Goal: Task Accomplishment & Management: Manage account settings

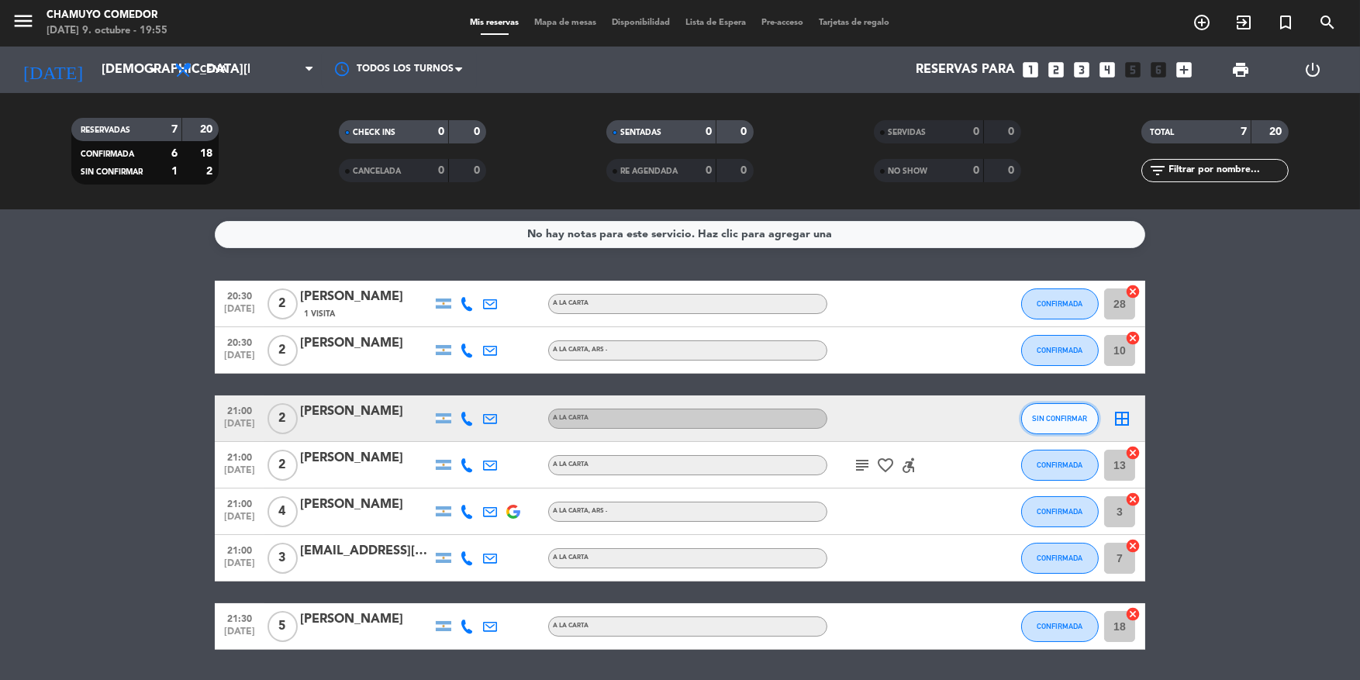
click at [1065, 423] on button "SIN CONFIRMAR" at bounding box center [1060, 418] width 78 height 31
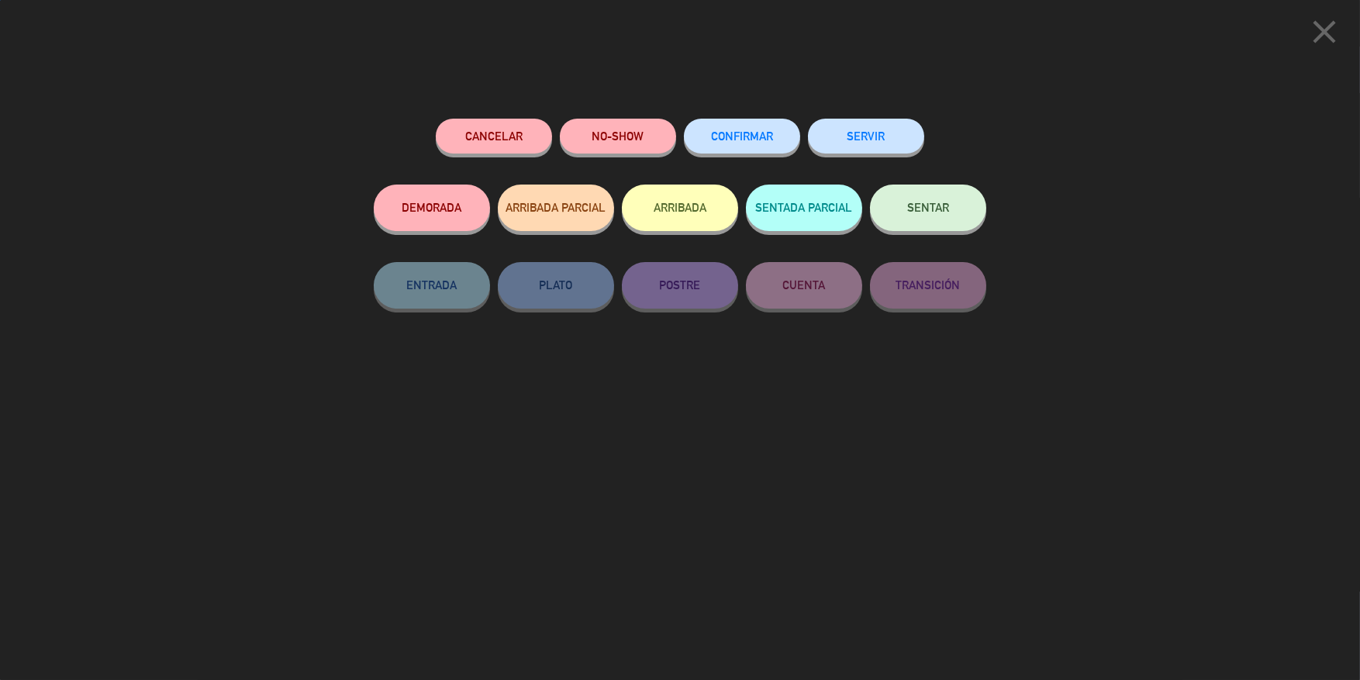
click at [782, 149] on button "CONFIRMAR" at bounding box center [742, 136] width 116 height 35
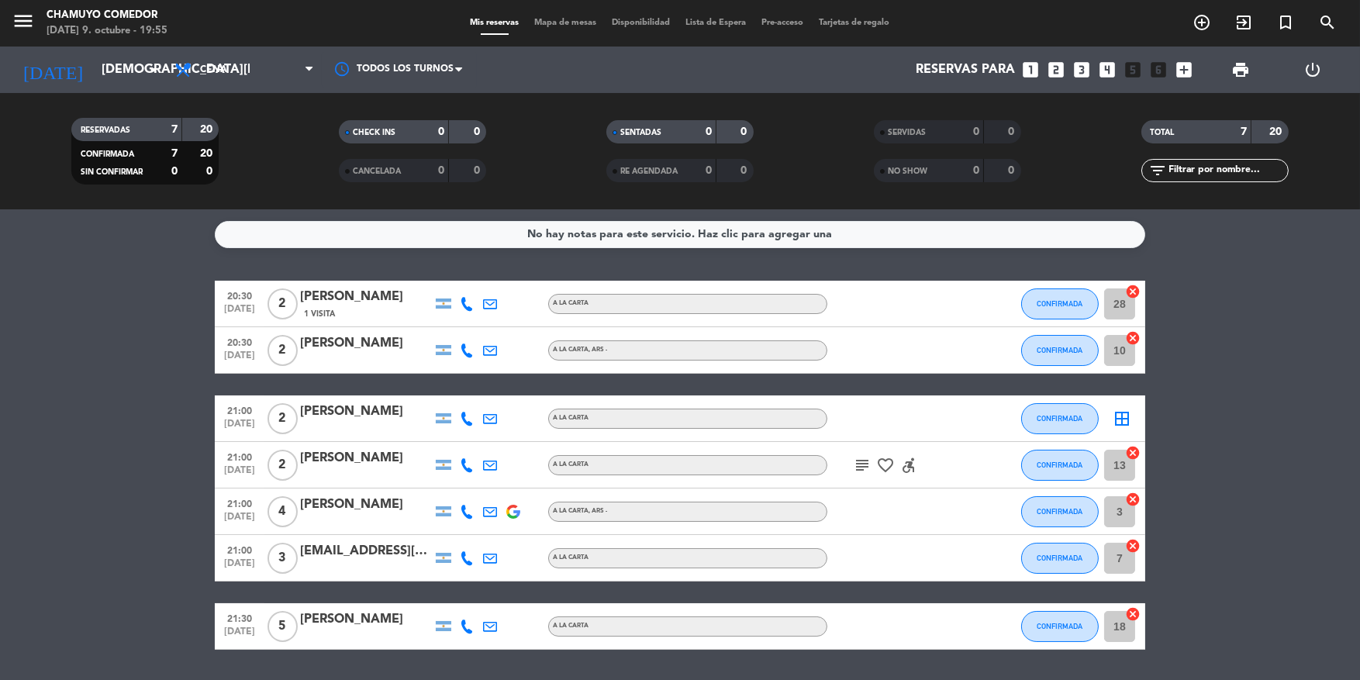
click at [1131, 419] on div "border_all" at bounding box center [1122, 418] width 47 height 46
click at [1115, 419] on icon "border_all" at bounding box center [1122, 418] width 19 height 19
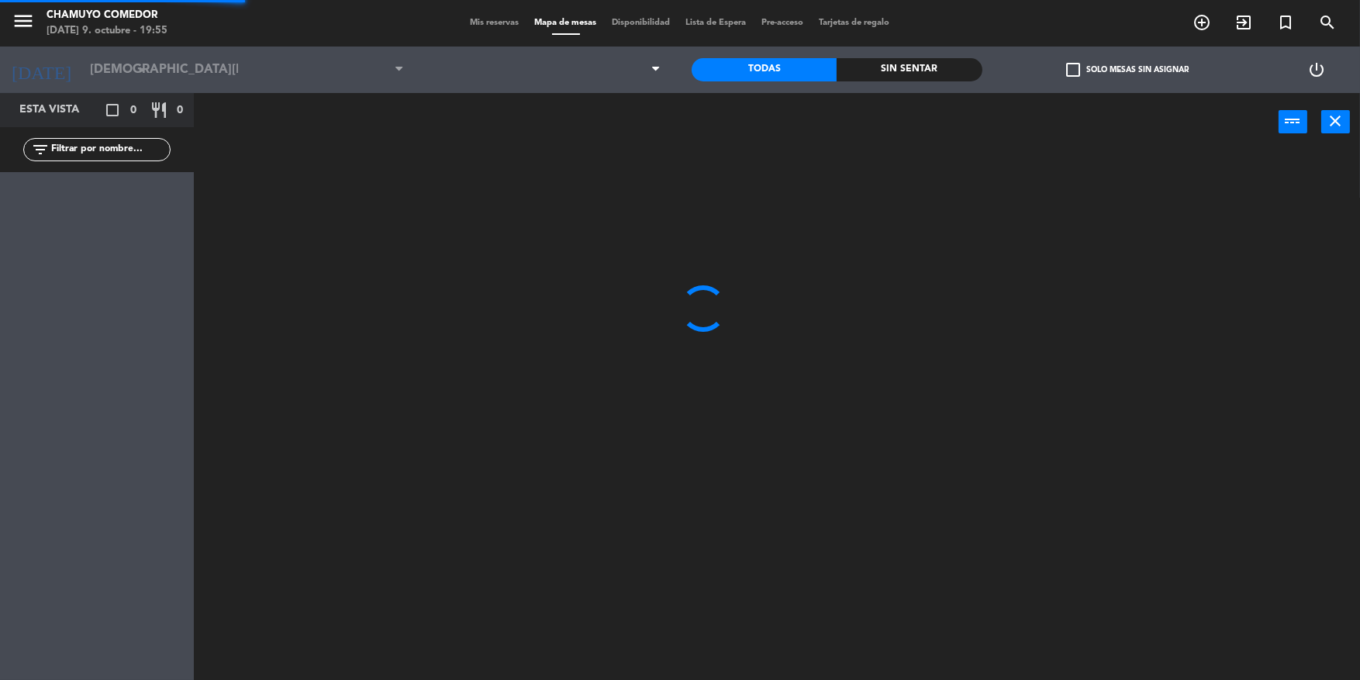
click at [1115, 419] on div at bounding box center [784, 418] width 1152 height 529
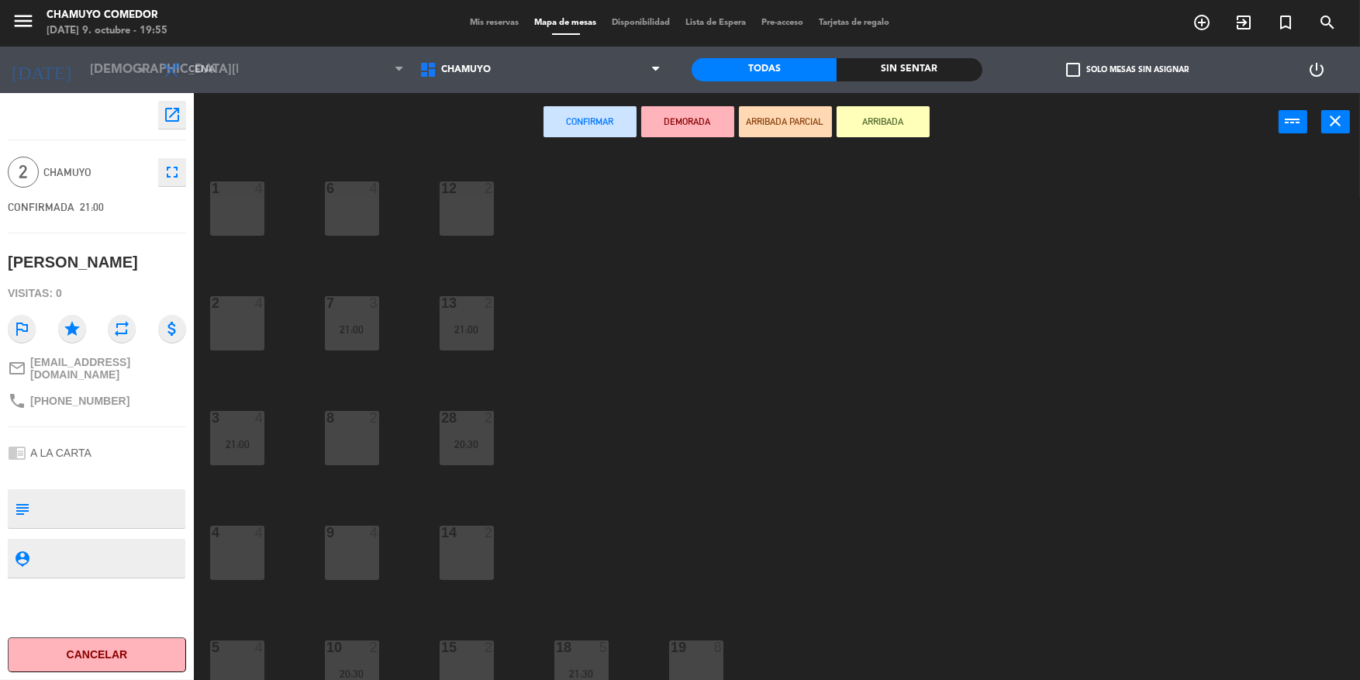
drag, startPoint x: 391, startPoint y: 444, endPoint x: 365, endPoint y: 439, distance: 26.2
click at [385, 442] on div "1 4 6 4 12 2 2 4 7 3 21:00 13 2 21:00 3 4 21:00 8 2 28 2 20:30 4 4 9 4 14 2 5 4…" at bounding box center [784, 418] width 1152 height 529
drag, startPoint x: 365, startPoint y: 439, endPoint x: 537, endPoint y: 269, distance: 241.2
click at [365, 437] on div "8 2" at bounding box center [352, 438] width 54 height 54
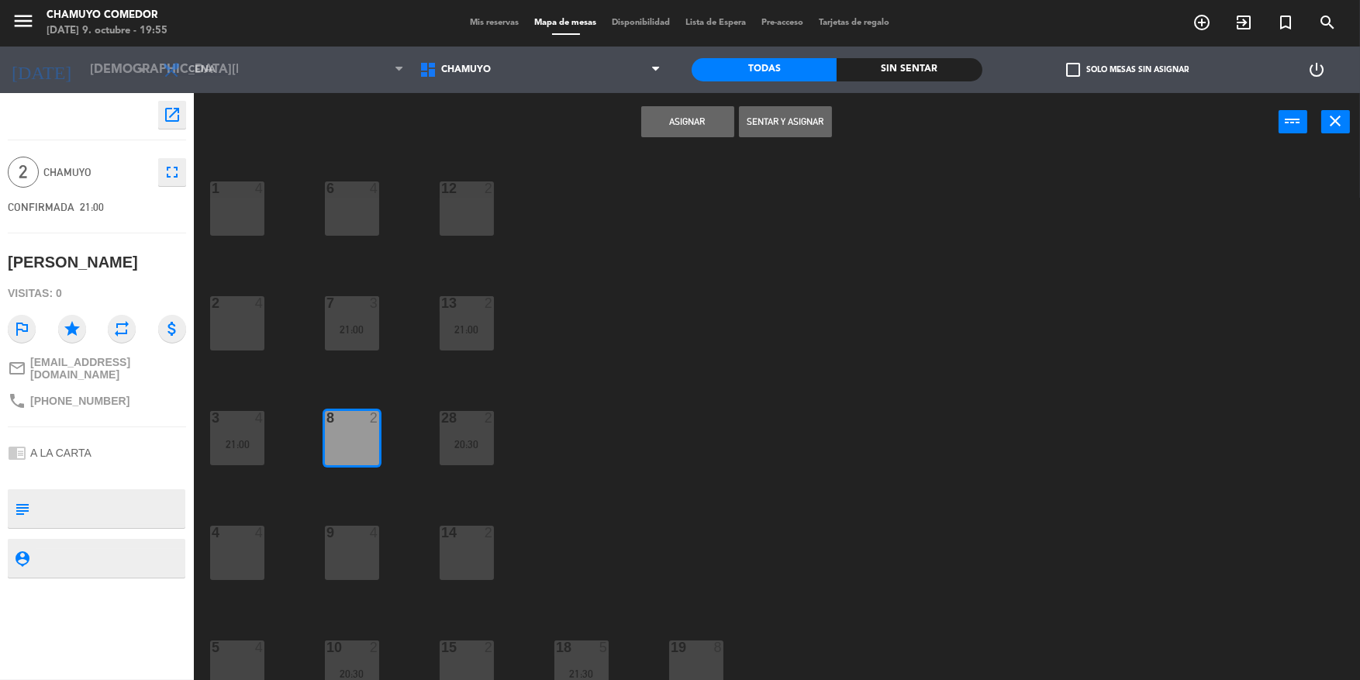
click at [701, 137] on div "Asignar Sentar y Asignar power_input close" at bounding box center [736, 122] width 1085 height 59
click at [703, 133] on button "Asignar" at bounding box center [687, 121] width 93 height 31
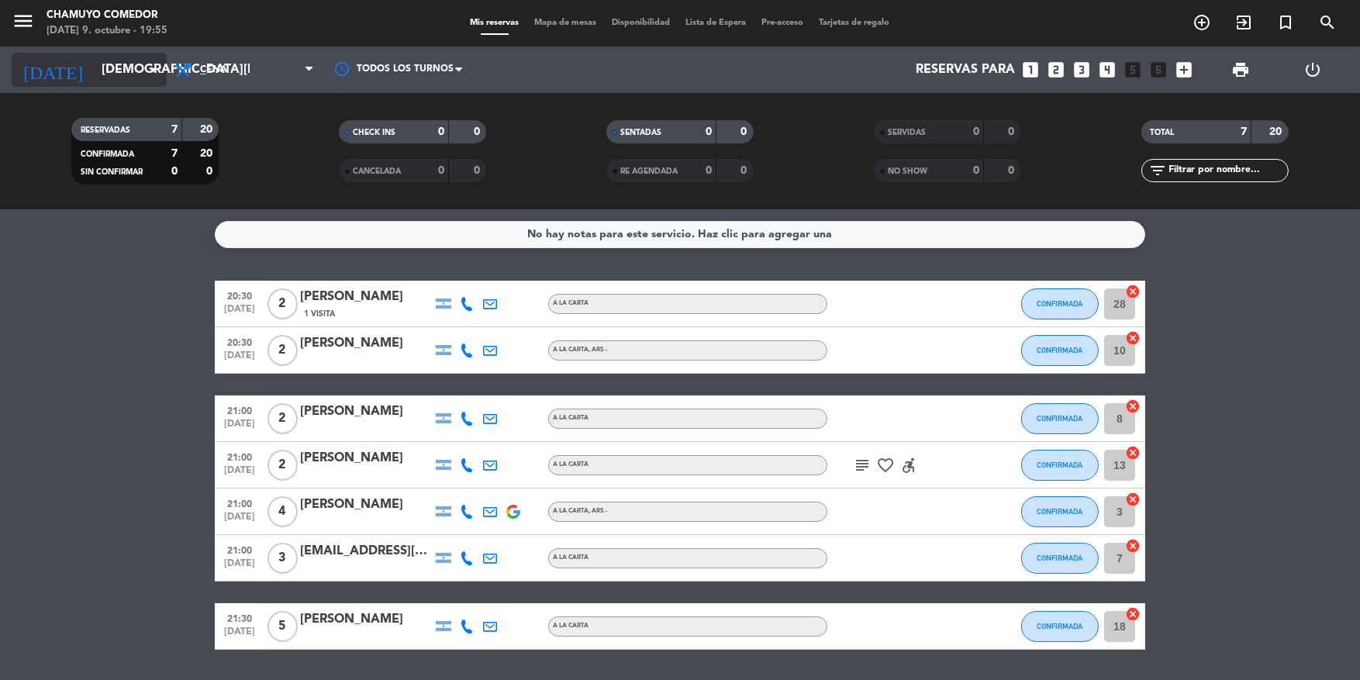
click at [105, 78] on input "[DEMOGRAPHIC_DATA][DATE]" at bounding box center [176, 70] width 164 height 30
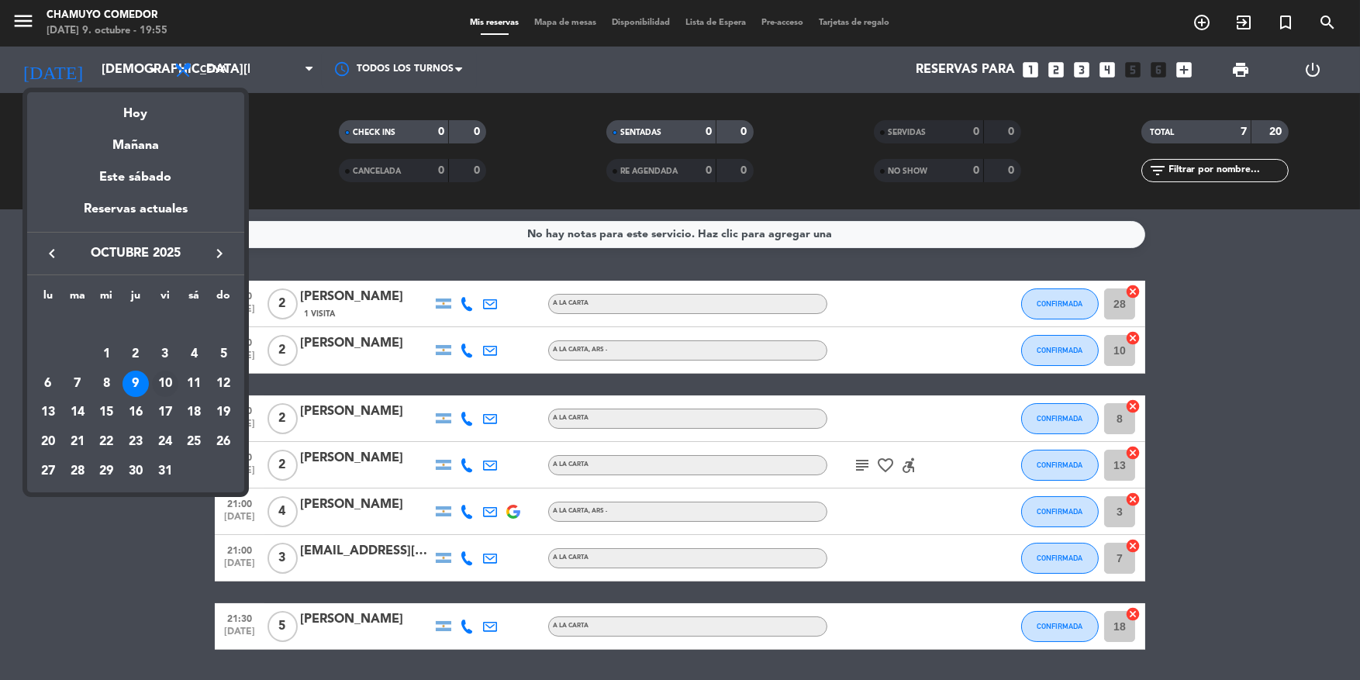
click at [158, 385] on div "10" at bounding box center [165, 384] width 26 height 26
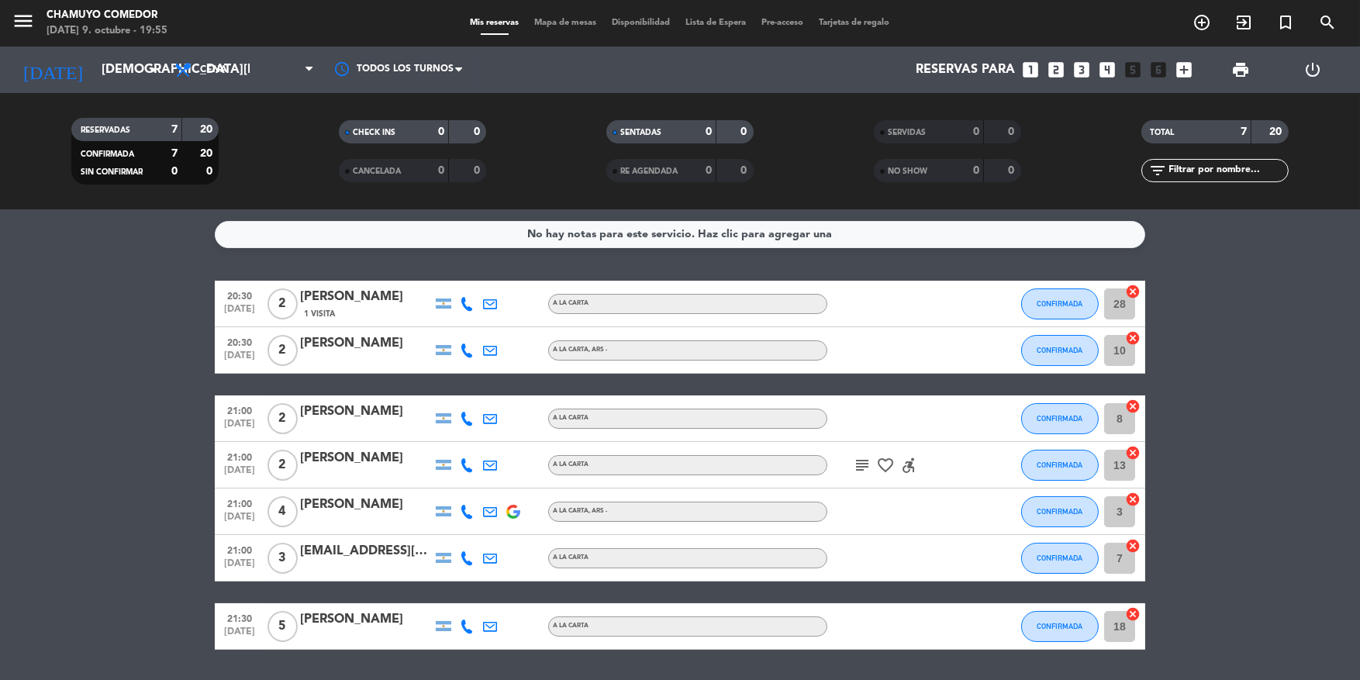
type input "[DATE]"
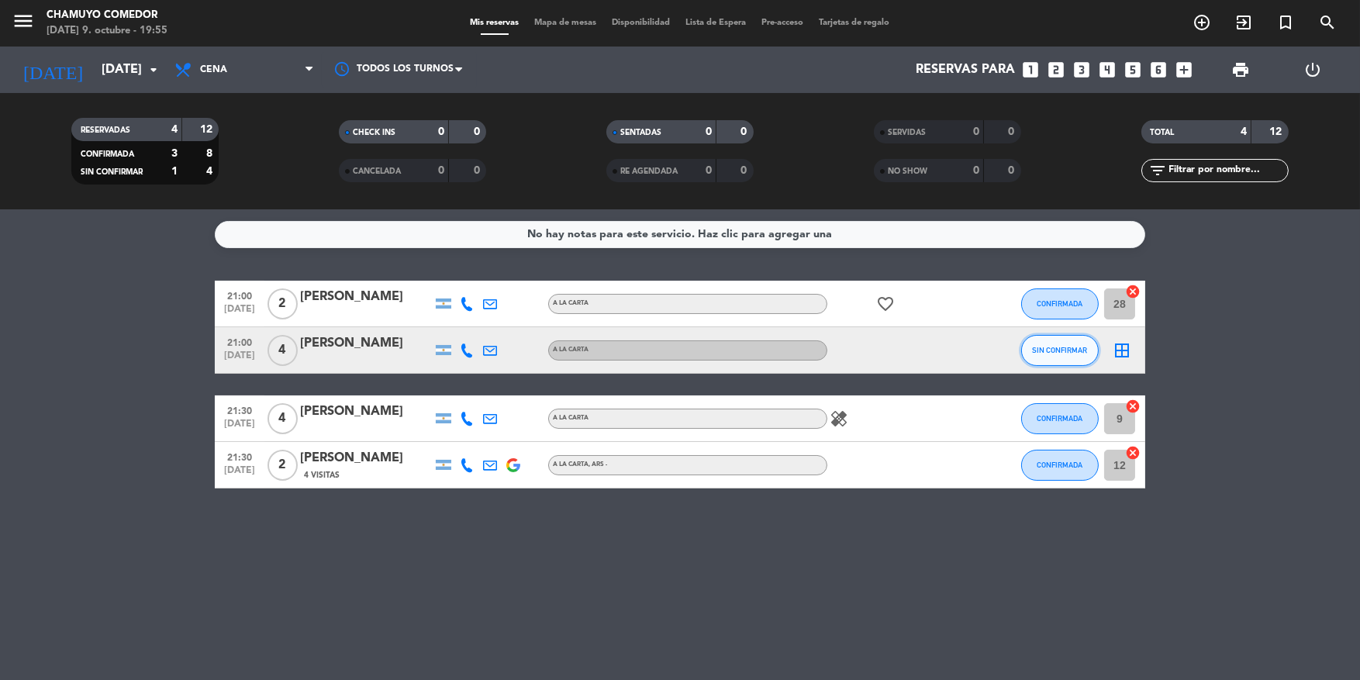
click at [1064, 353] on span "SIN CONFIRMAR" at bounding box center [1060, 350] width 55 height 9
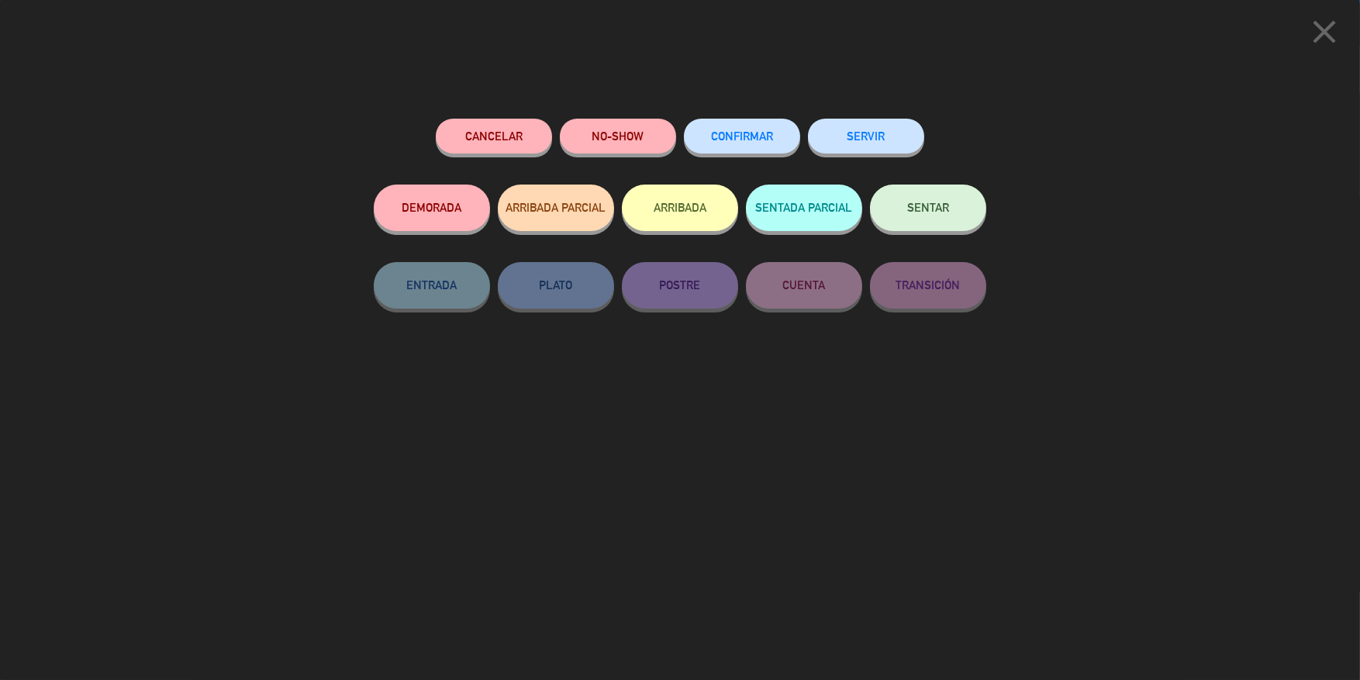
click at [751, 133] on span "CONFIRMAR" at bounding box center [742, 135] width 62 height 13
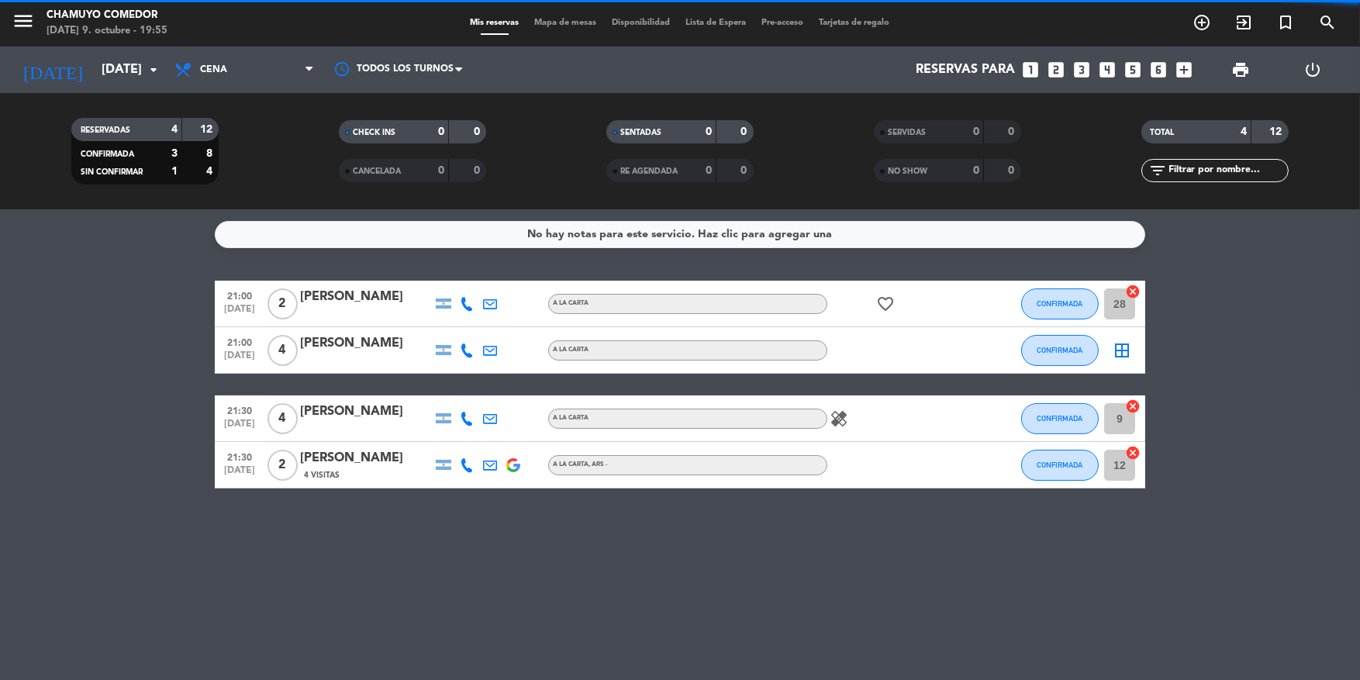
click at [1119, 345] on icon "border_all" at bounding box center [1122, 350] width 19 height 19
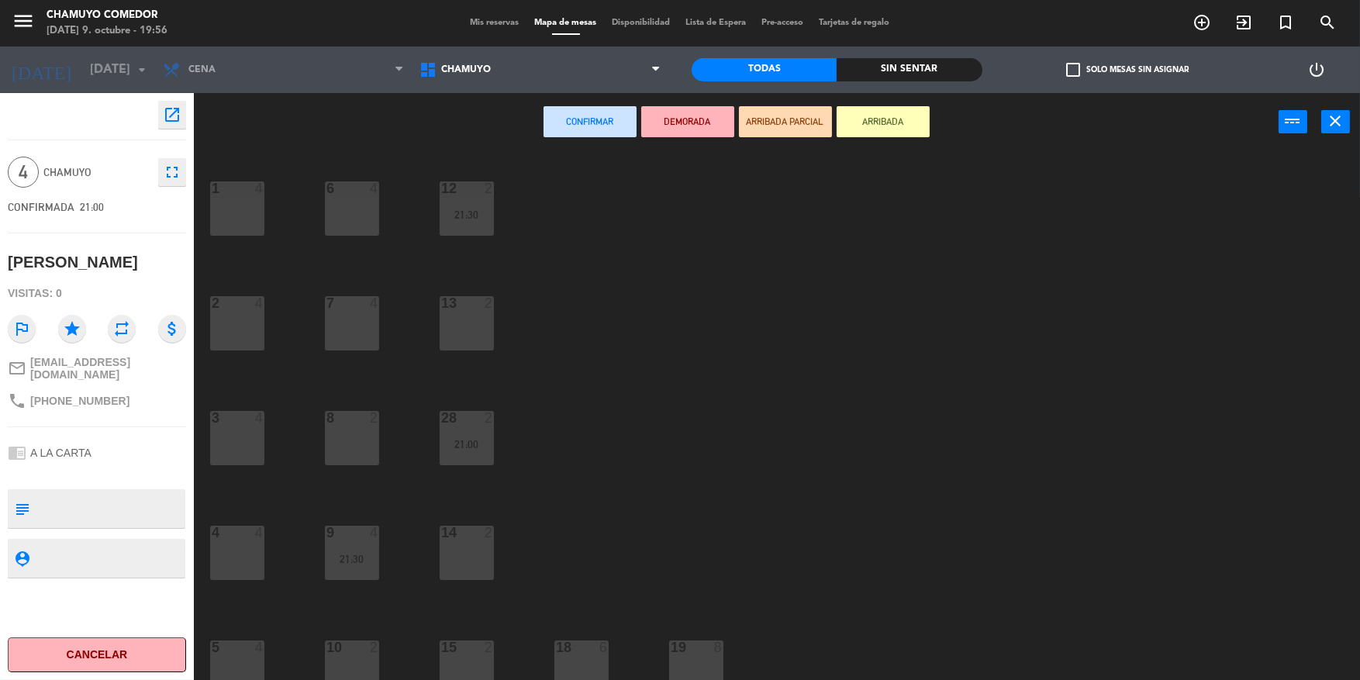
click at [245, 534] on div at bounding box center [237, 533] width 26 height 14
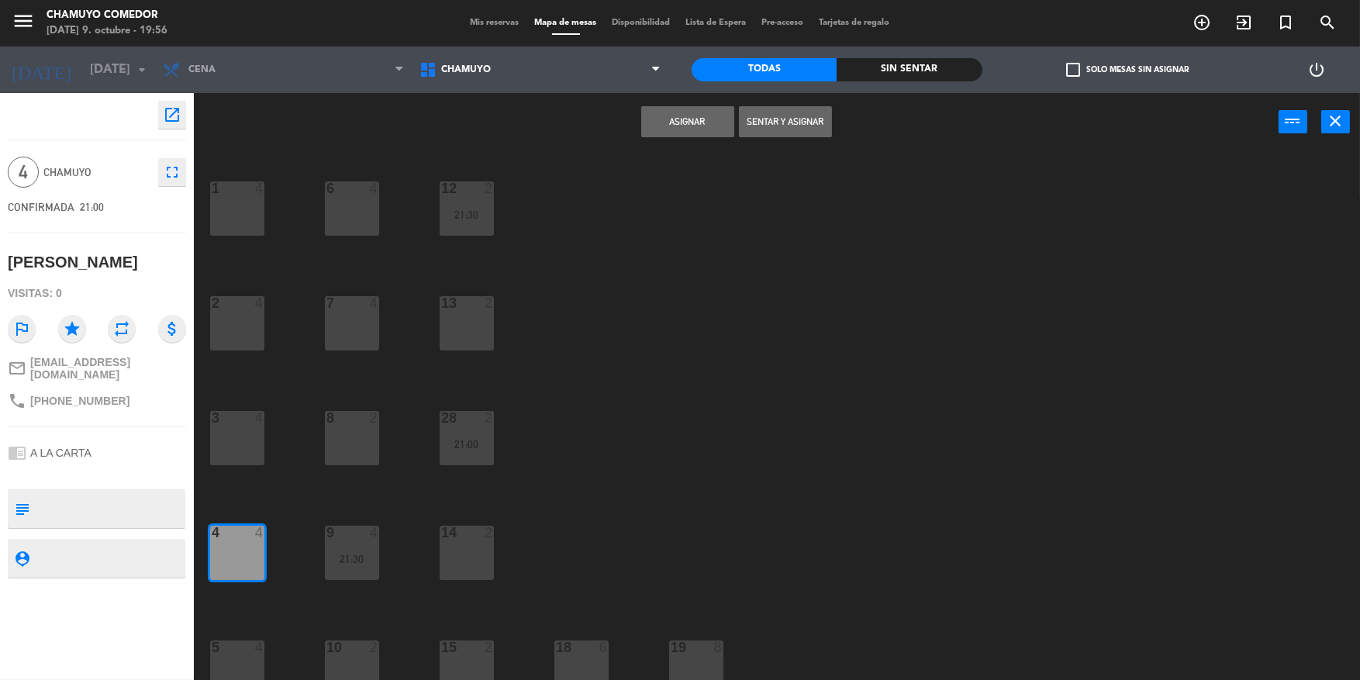
click at [674, 116] on button "Asignar" at bounding box center [687, 121] width 93 height 31
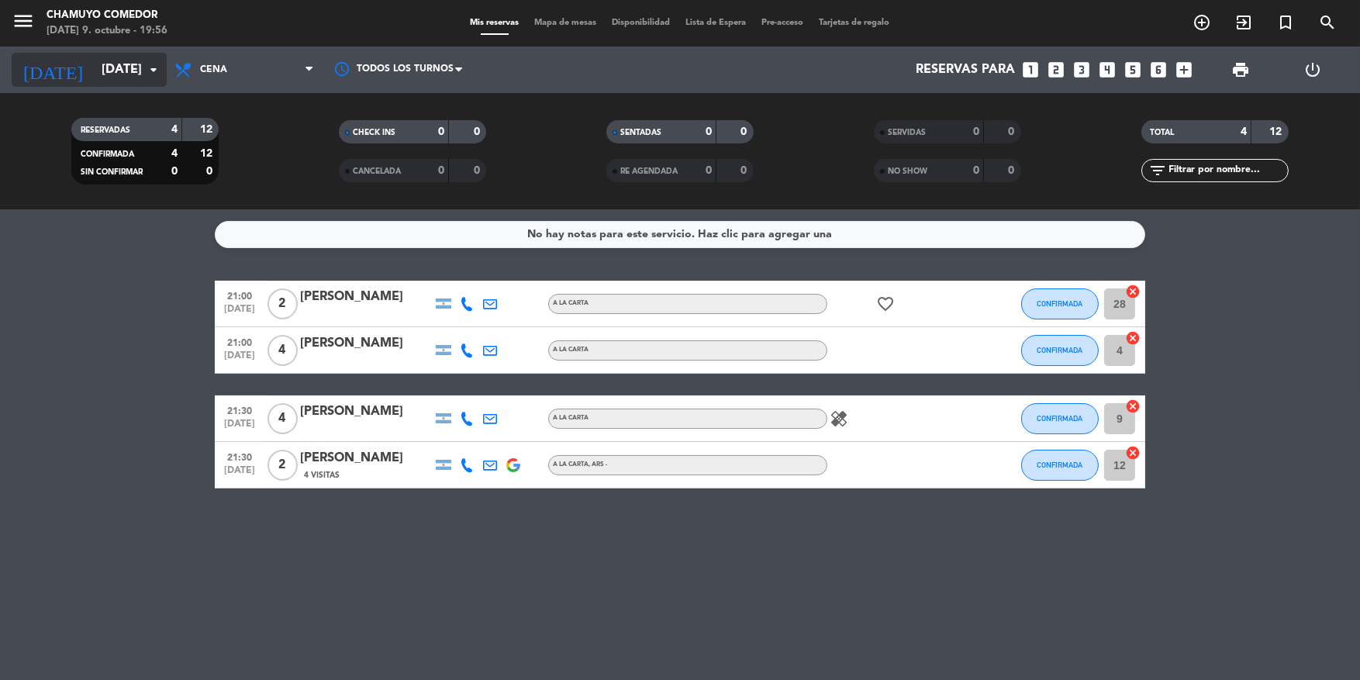
click at [124, 64] on input "[DATE]" at bounding box center [176, 70] width 164 height 30
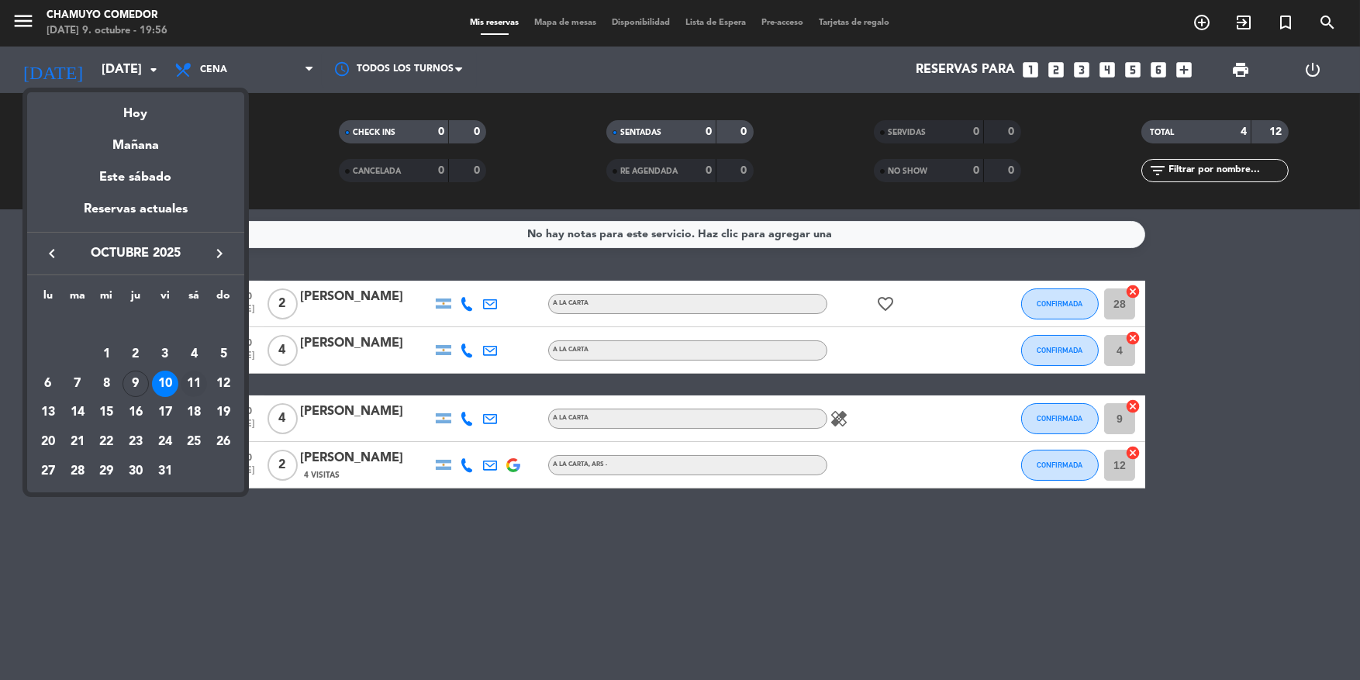
click at [189, 384] on div "11" at bounding box center [194, 384] width 26 height 26
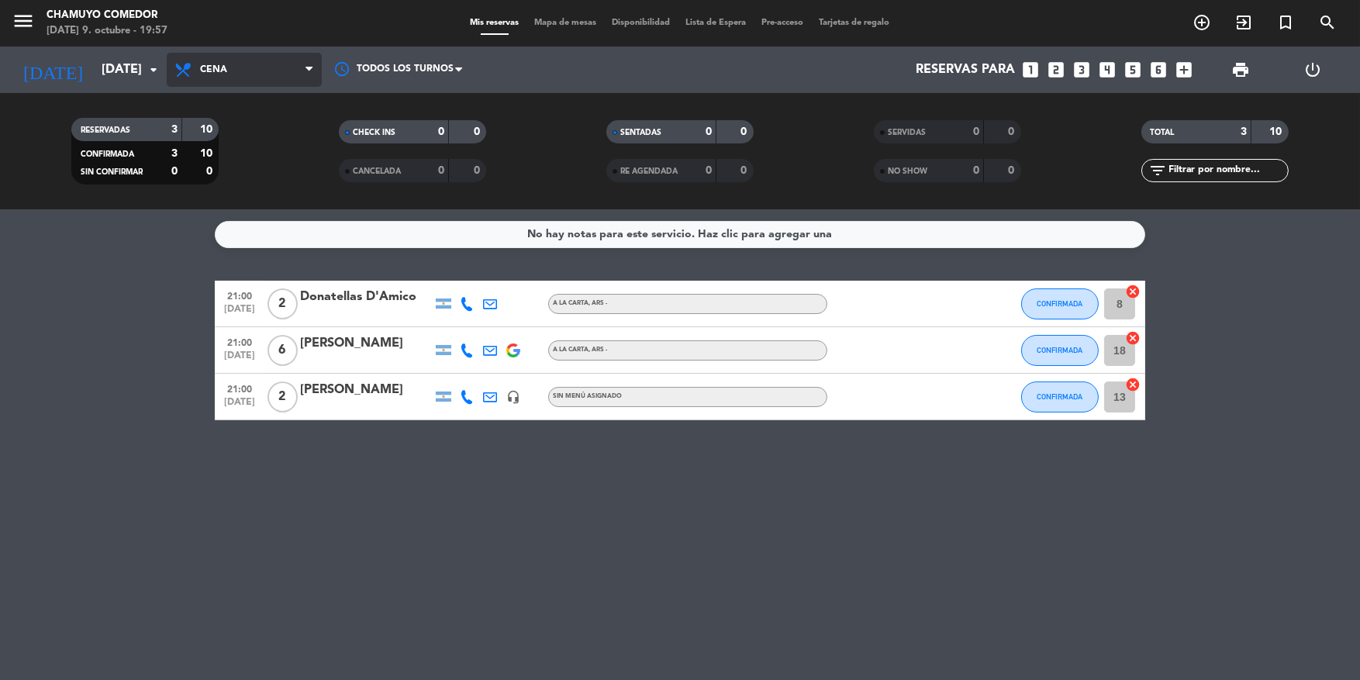
click at [312, 73] on icon at bounding box center [308, 70] width 7 height 12
click at [281, 129] on div "menu Chamuyo Comedor [DATE] 9. octubre - 19:57 Mis reservas Mapa de mesas Dispo…" at bounding box center [680, 104] width 1360 height 209
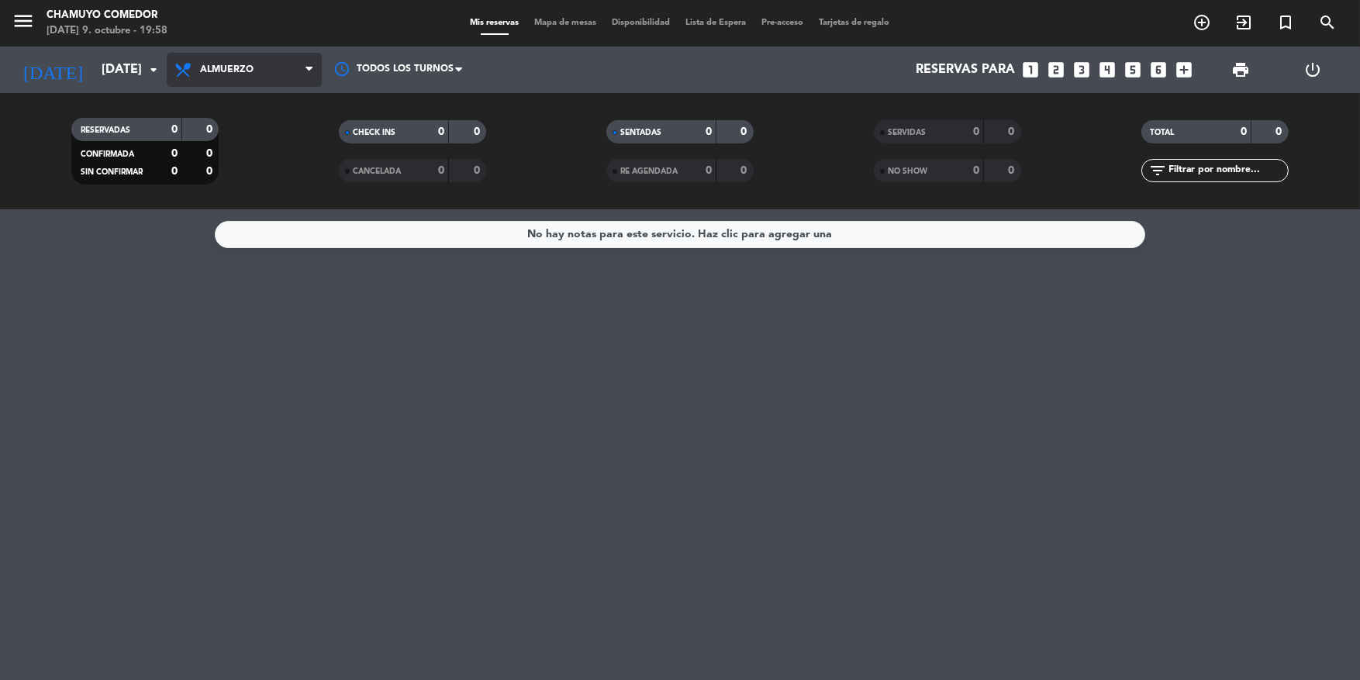
click at [178, 64] on icon at bounding box center [185, 69] width 22 height 19
click at [139, 70] on input "[DATE]" at bounding box center [176, 70] width 164 height 30
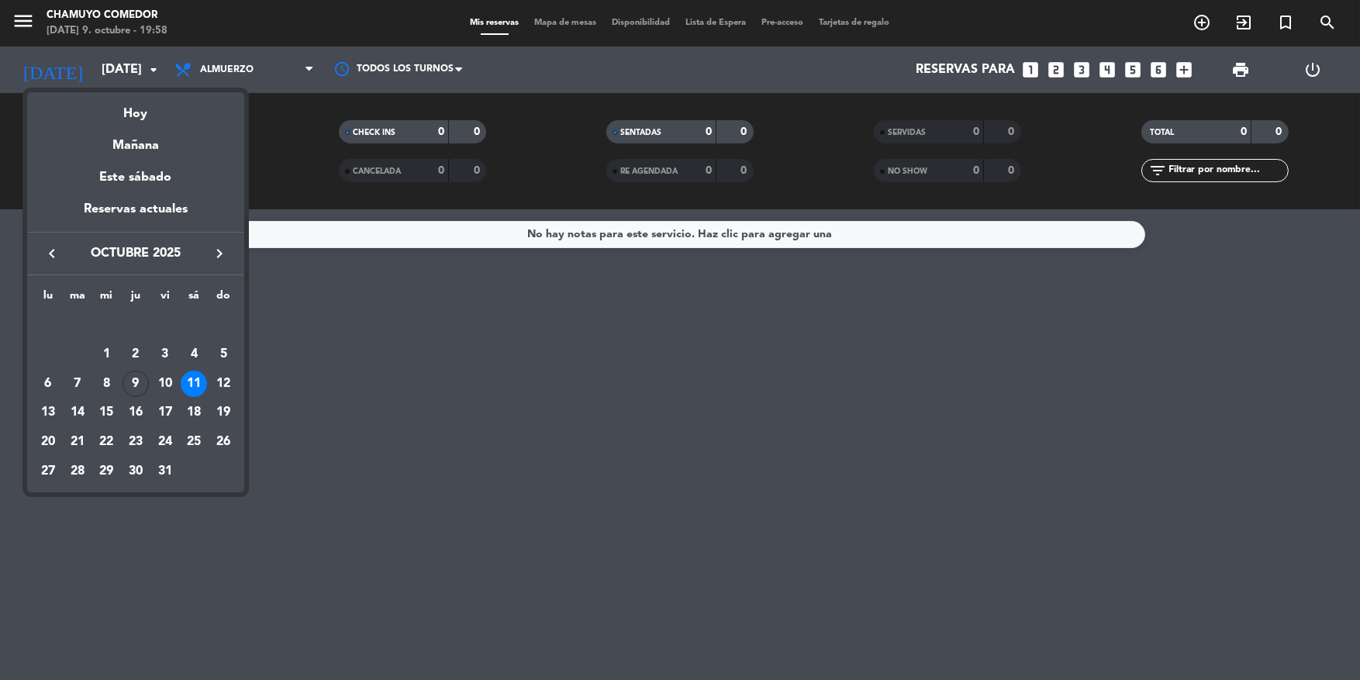
click at [135, 385] on div "9" at bounding box center [136, 384] width 26 height 26
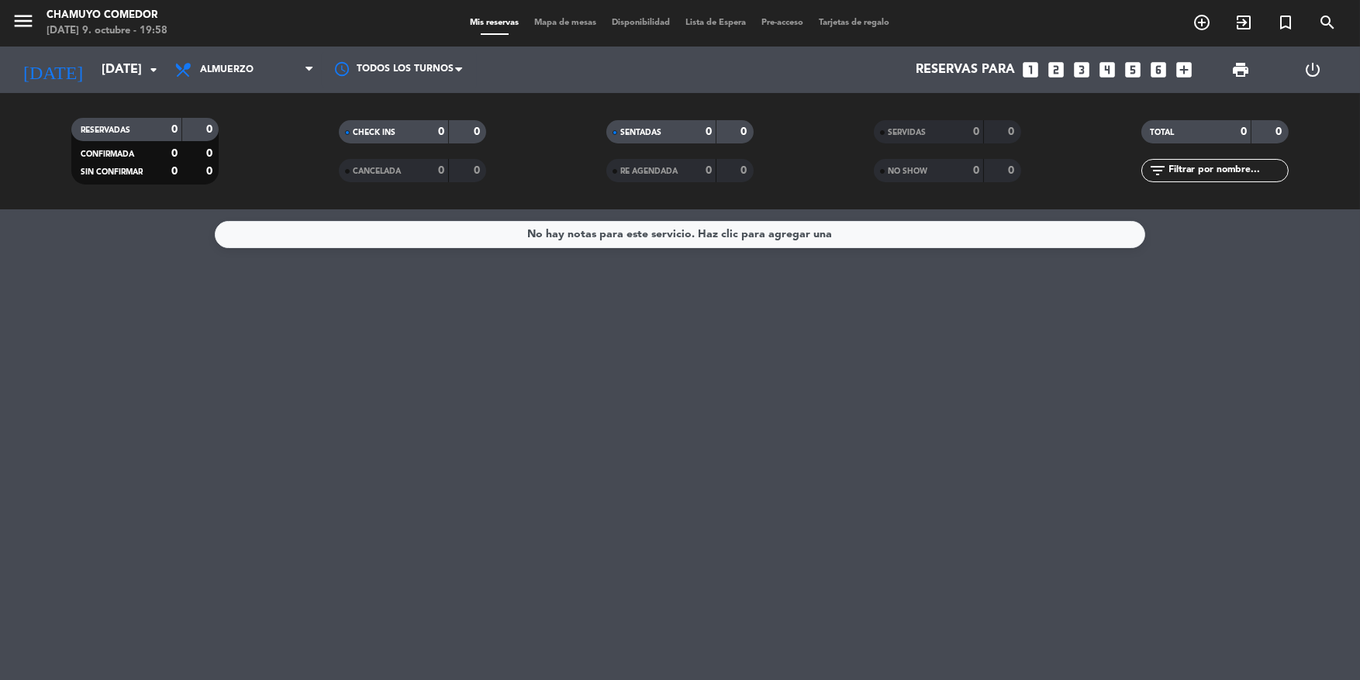
type input "[DEMOGRAPHIC_DATA][DATE]"
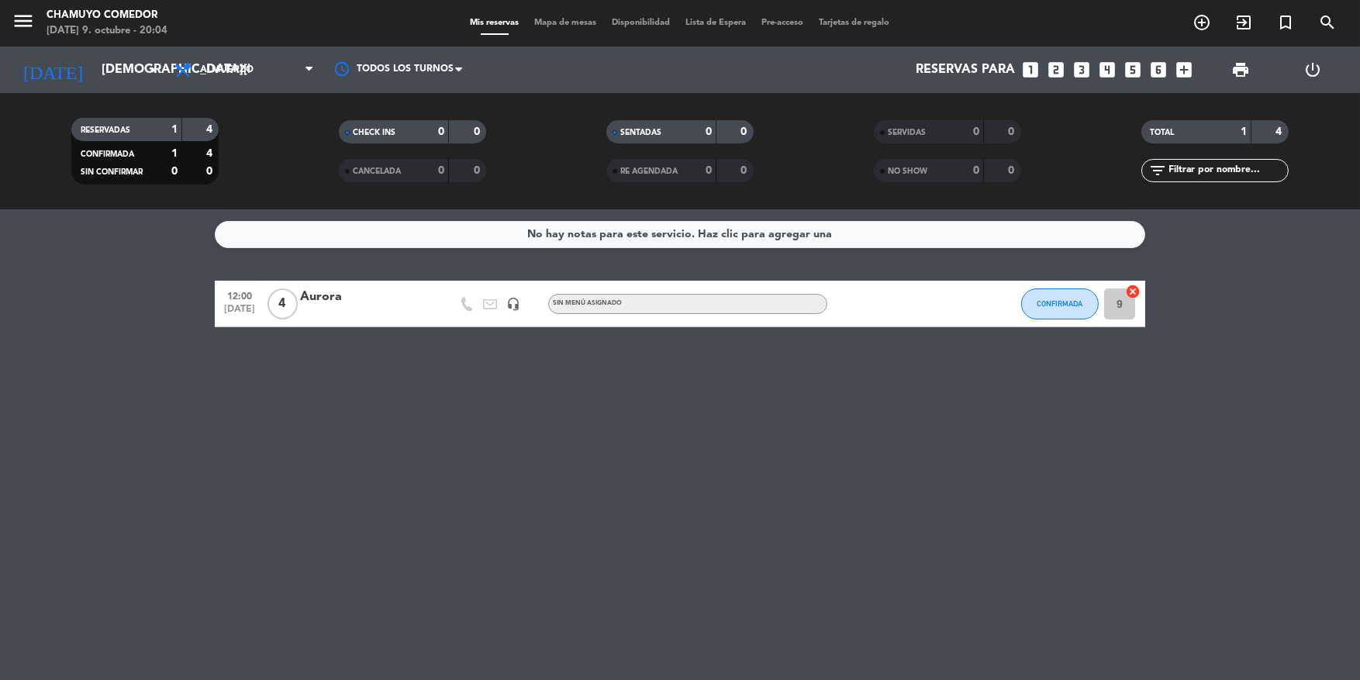
click at [437, 540] on div "No hay notas para este servicio. Haz clic para agregar una 12:00 [DATE] 4 [PERS…" at bounding box center [680, 444] width 1360 height 471
click at [100, 585] on div "No hay notas para este servicio. Haz clic para agregar una 12:00 [DATE] 4 [PERS…" at bounding box center [680, 444] width 1360 height 471
click at [153, 66] on icon "arrow_drop_down" at bounding box center [153, 69] width 19 height 19
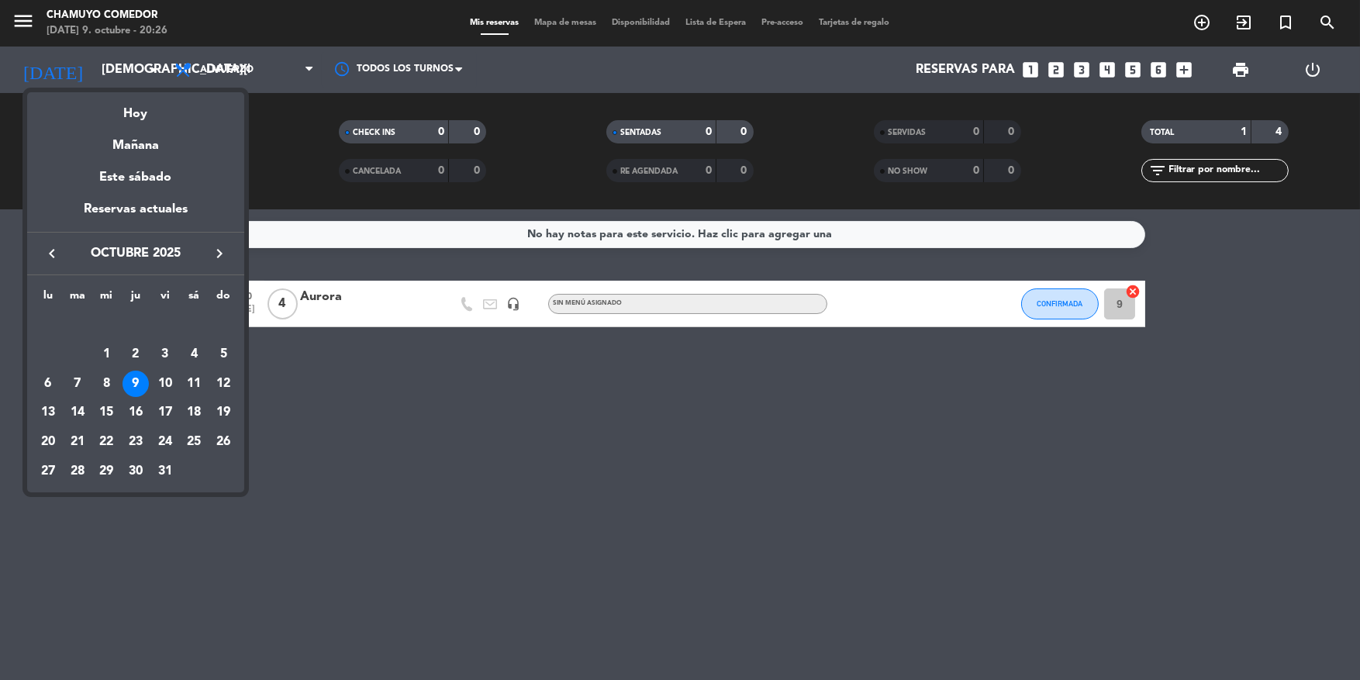
click at [390, 597] on div at bounding box center [680, 340] width 1360 height 680
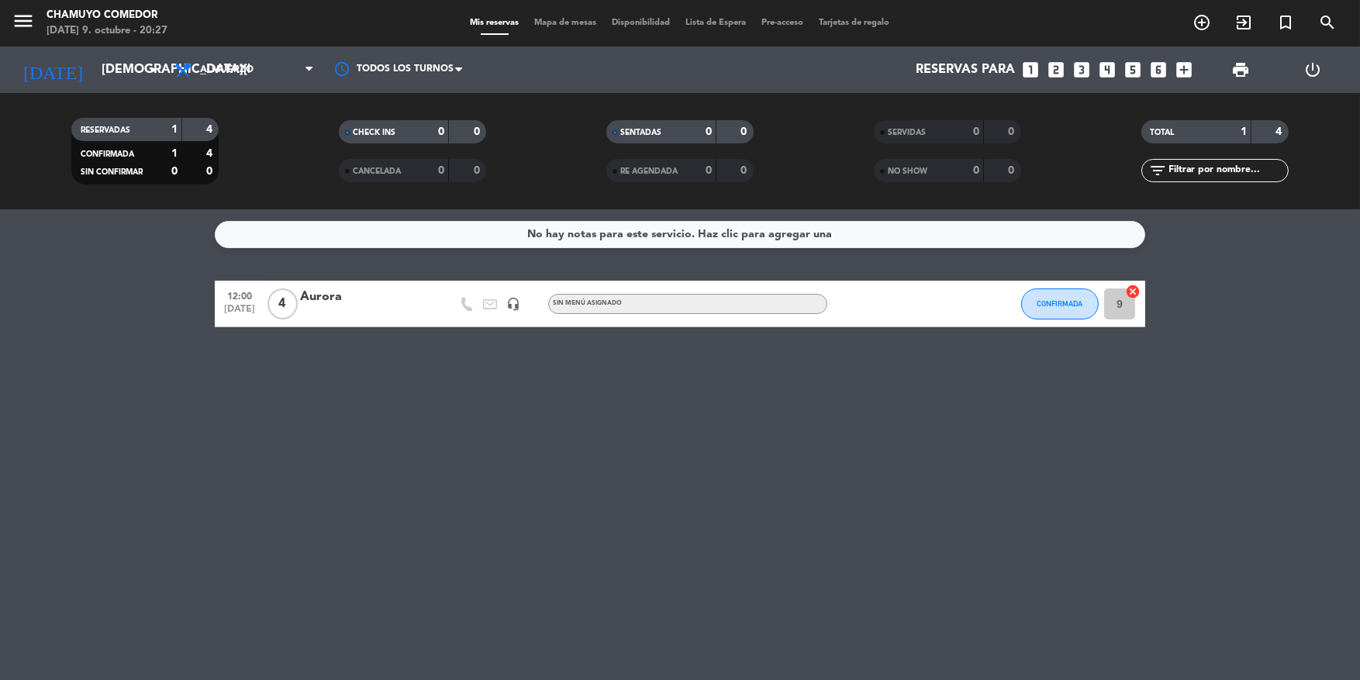
click at [230, 91] on div "Todos los servicios Almuerzo Cena Almuerzo Todos los servicios Almuerzo Cena" at bounding box center [244, 70] width 155 height 47
click at [242, 70] on span "Almuerzo" at bounding box center [226, 69] width 53 height 11
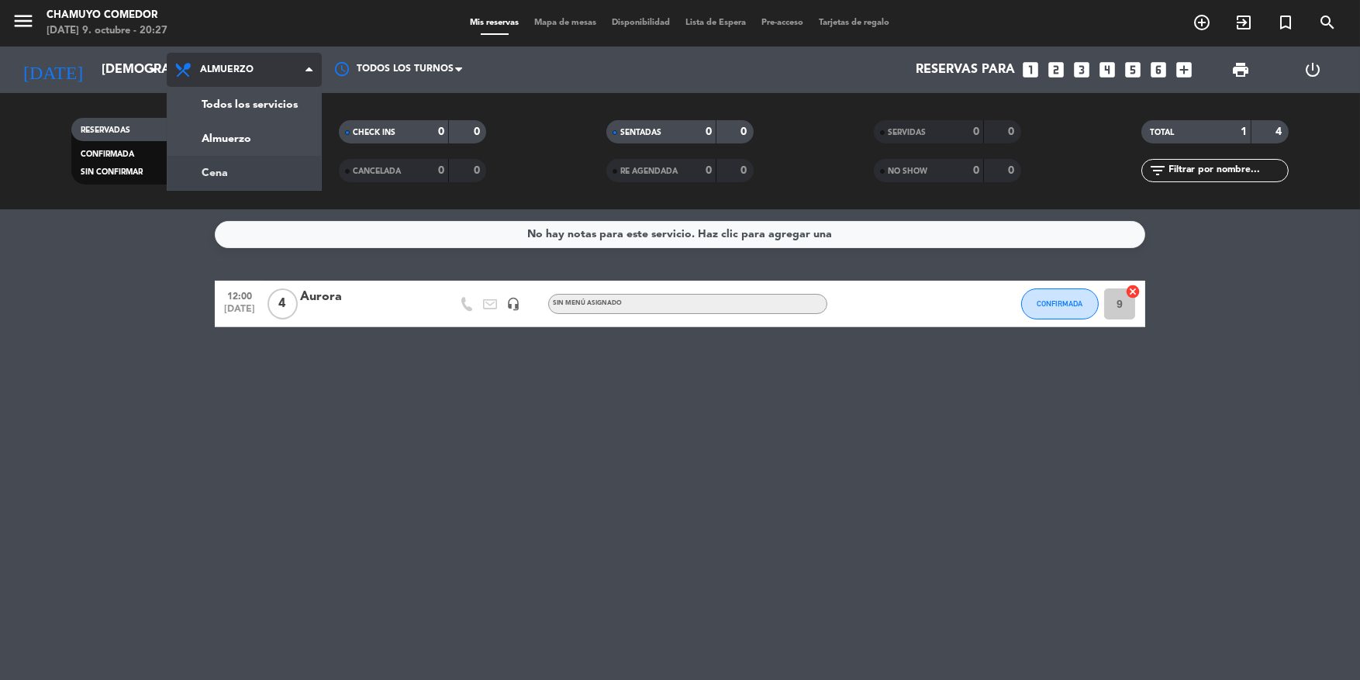
click at [265, 174] on div "menu Chamuyo Comedor [DATE] 9. octubre - 20:27 Mis reservas Mapa de mesas Dispo…" at bounding box center [680, 104] width 1360 height 209
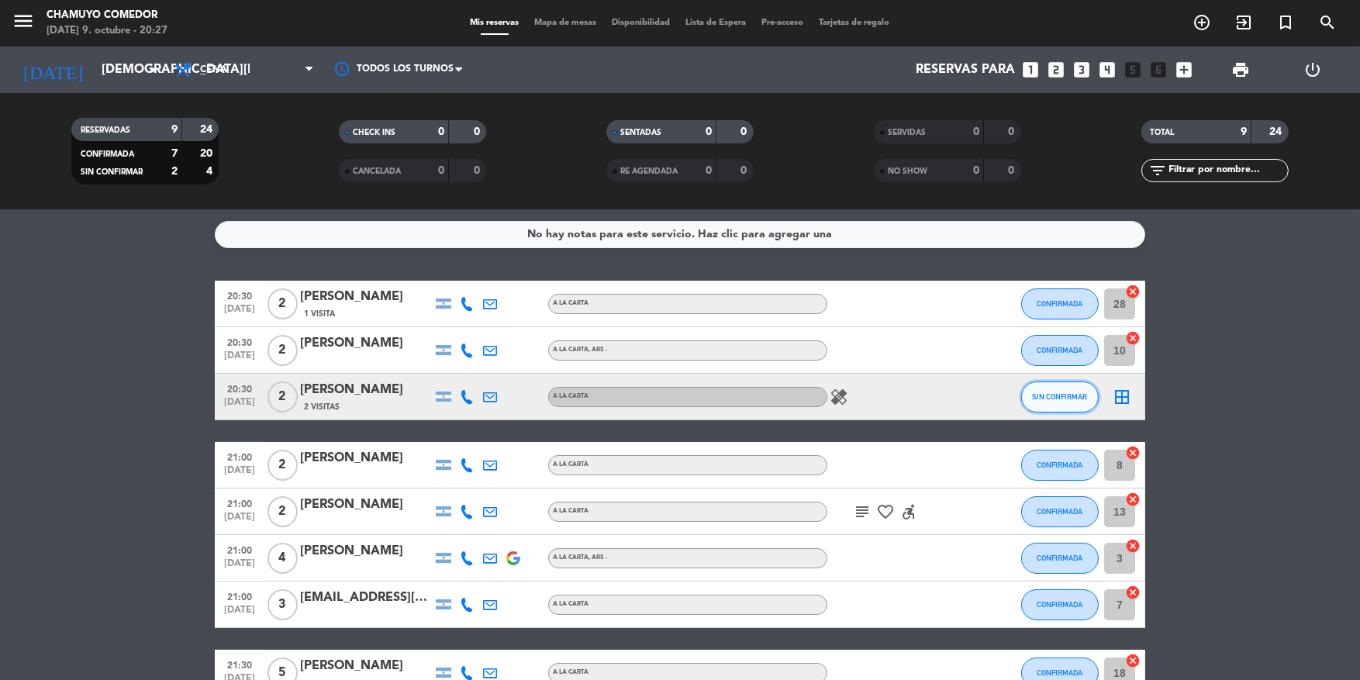
click at [1059, 392] on span "SIN CONFIRMAR" at bounding box center [1060, 396] width 55 height 9
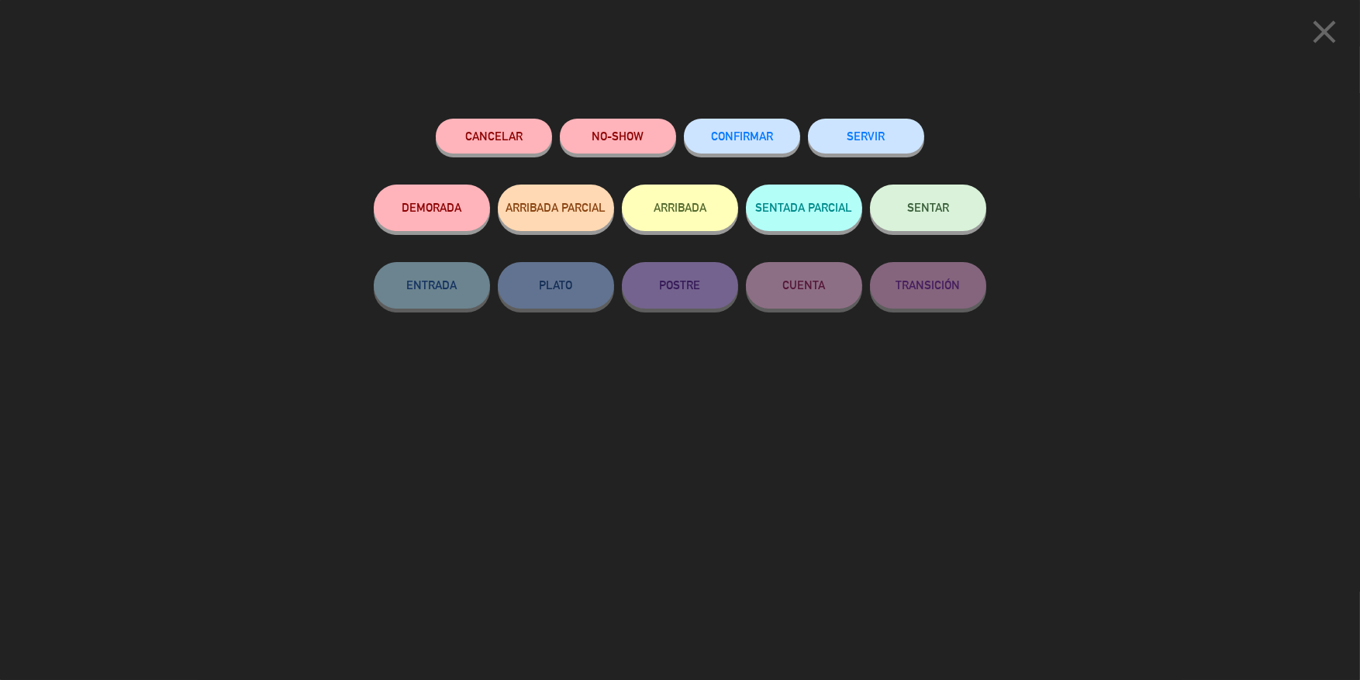
click at [756, 134] on span "CONFIRMAR" at bounding box center [742, 135] width 62 height 13
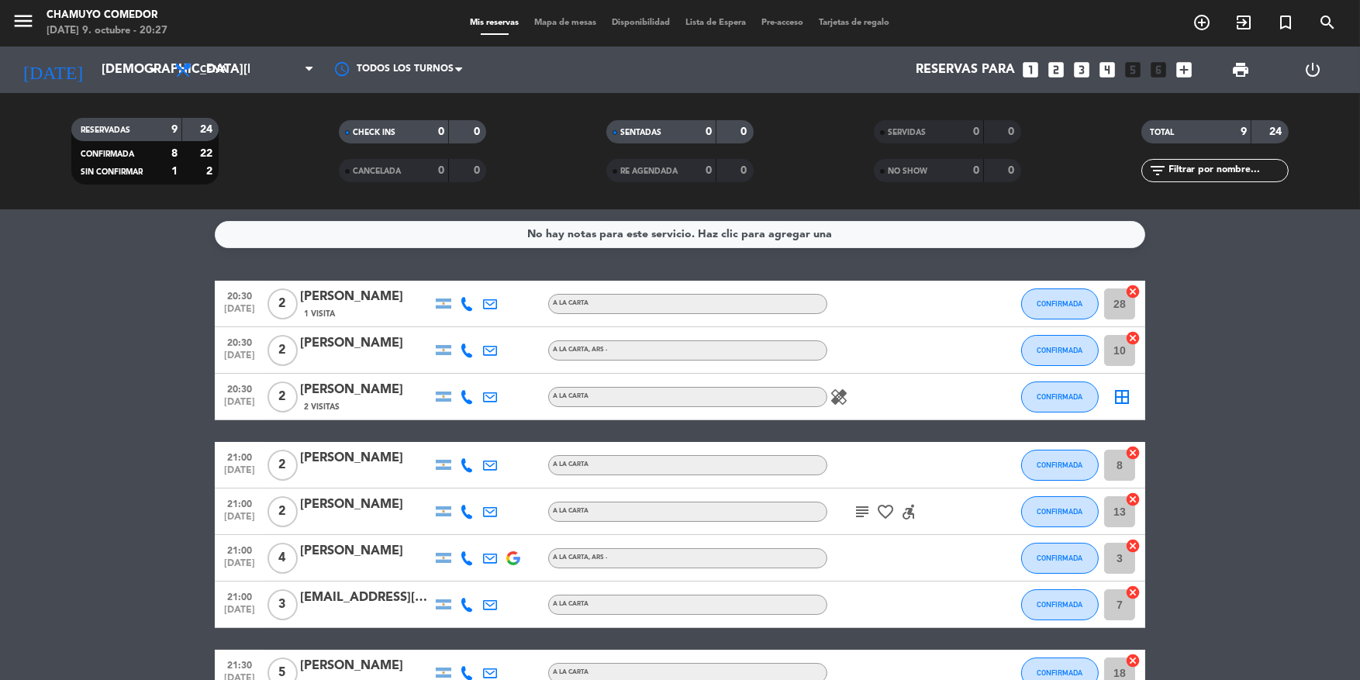
click at [1121, 396] on icon "border_all" at bounding box center [1122, 397] width 19 height 19
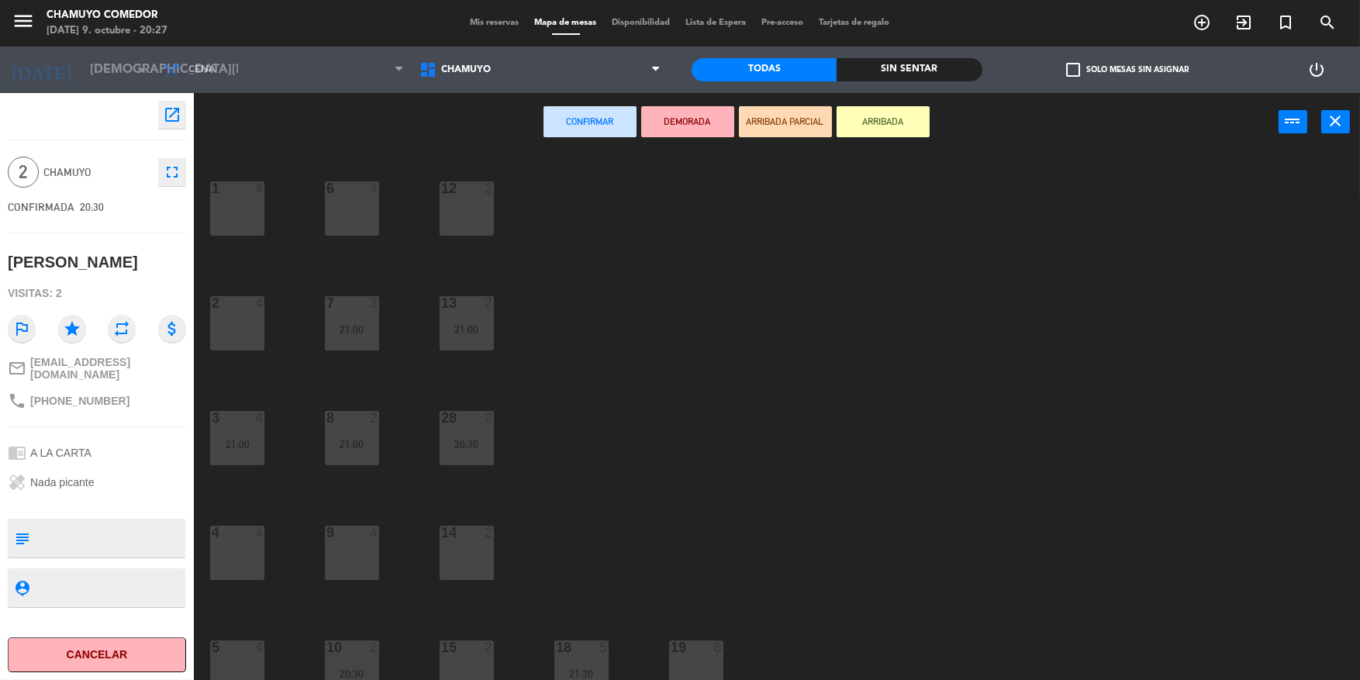
click at [471, 526] on div at bounding box center [467, 533] width 26 height 14
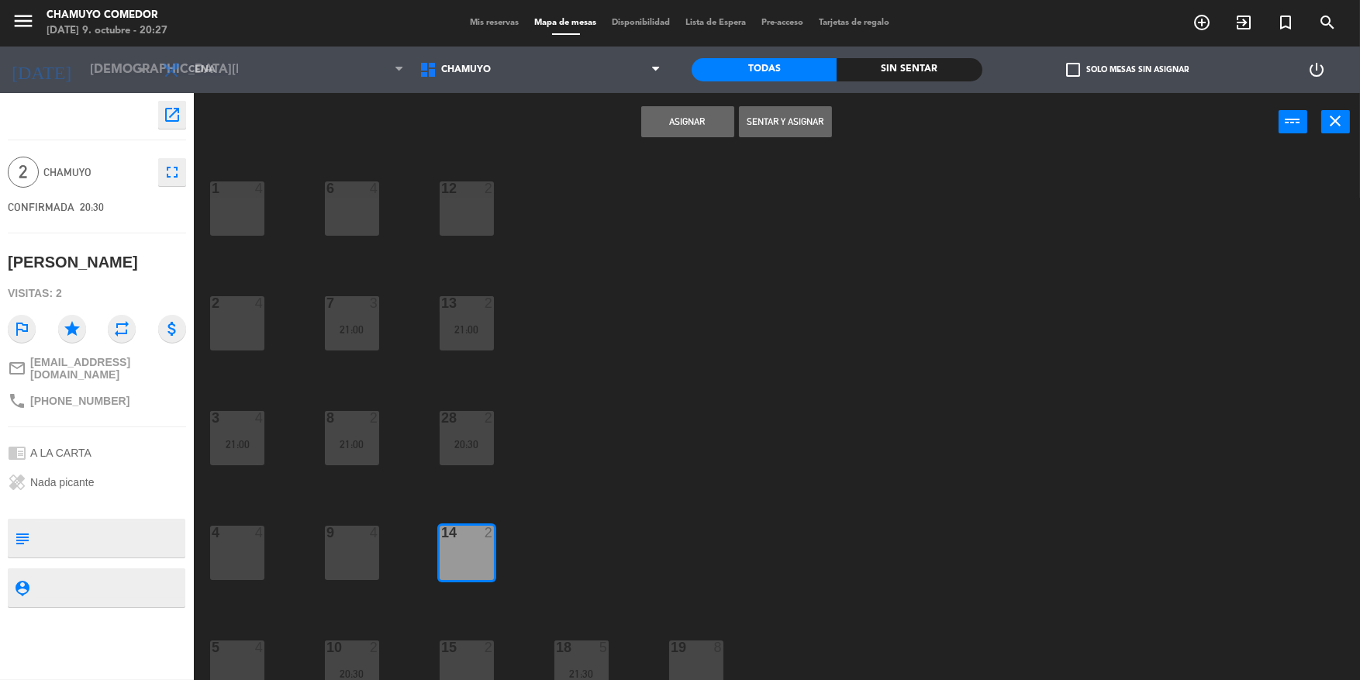
click at [674, 125] on button "Asignar" at bounding box center [687, 121] width 93 height 31
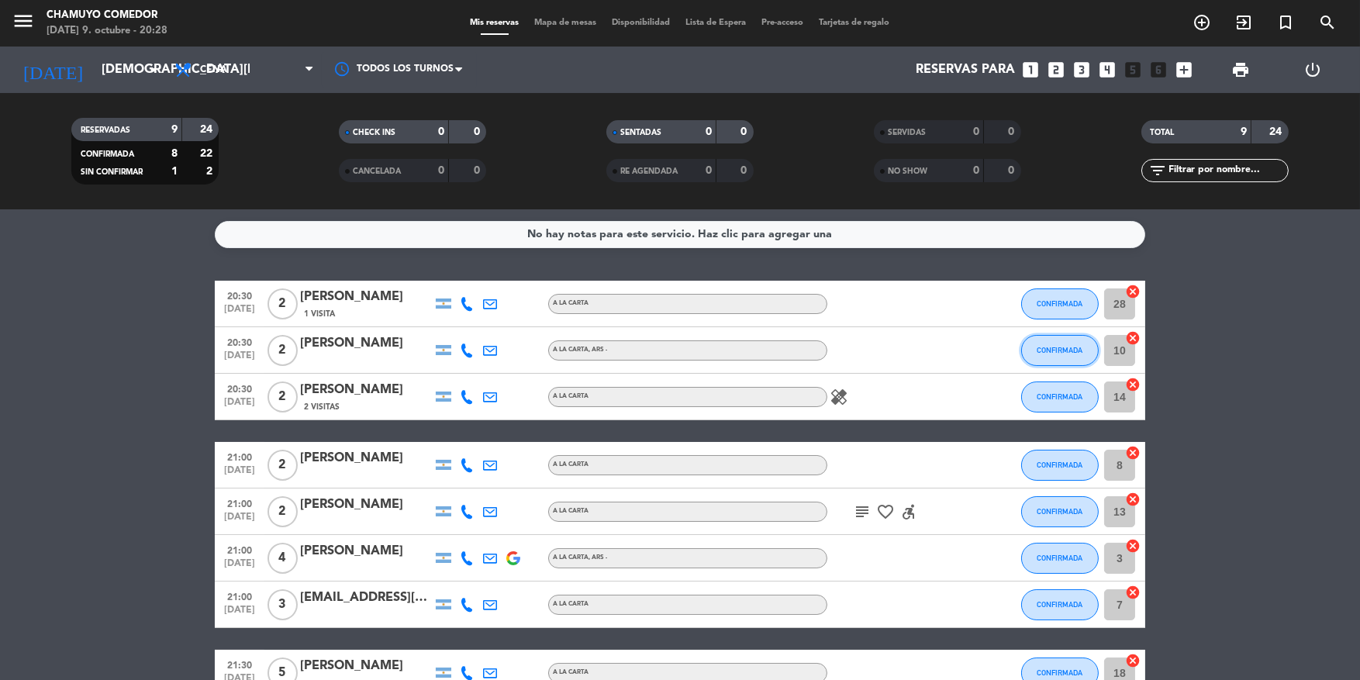
click at [1058, 361] on button "CONFIRMADA" at bounding box center [1060, 350] width 78 height 31
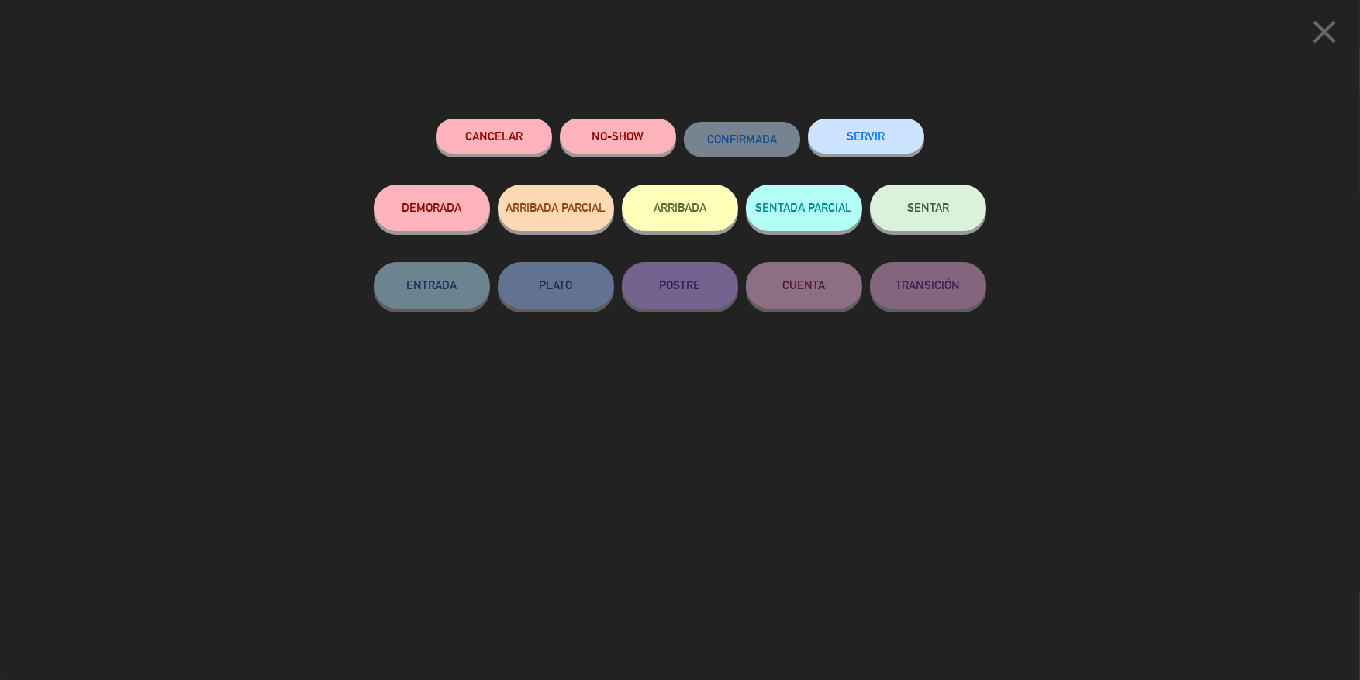
click at [901, 207] on button "SENTAR" at bounding box center [928, 208] width 116 height 47
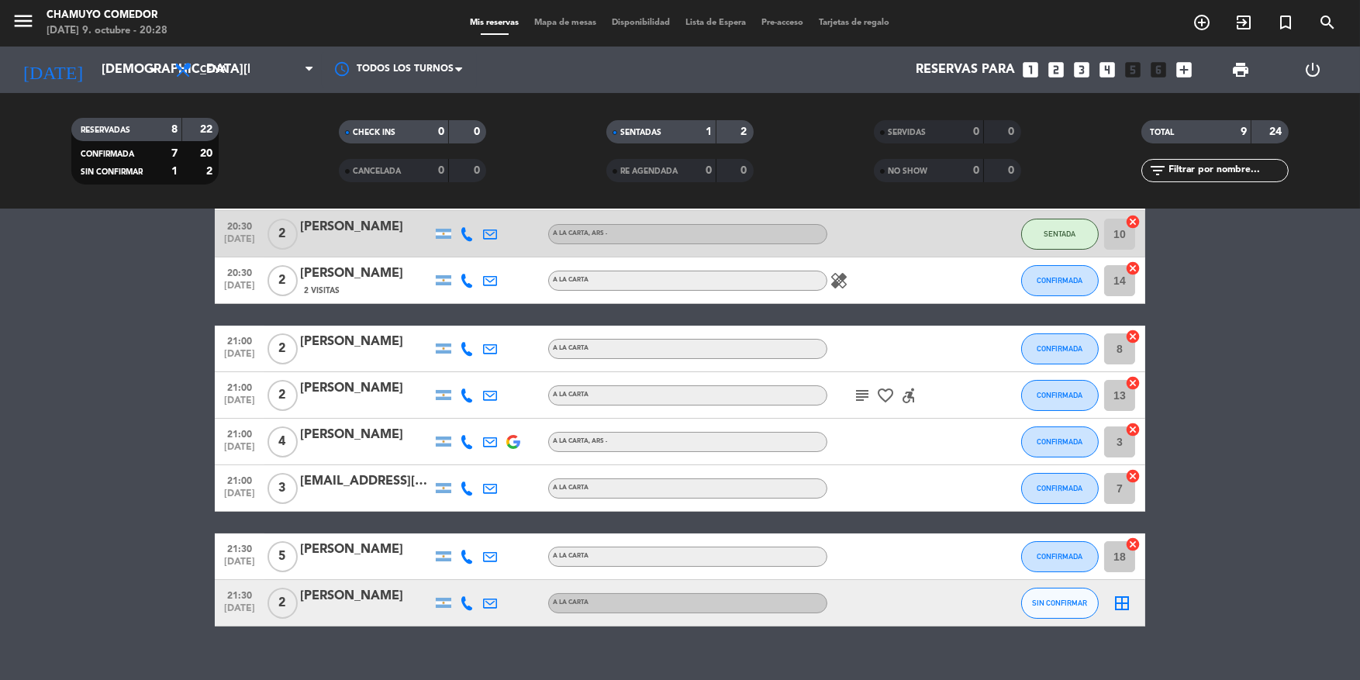
scroll to position [140, 0]
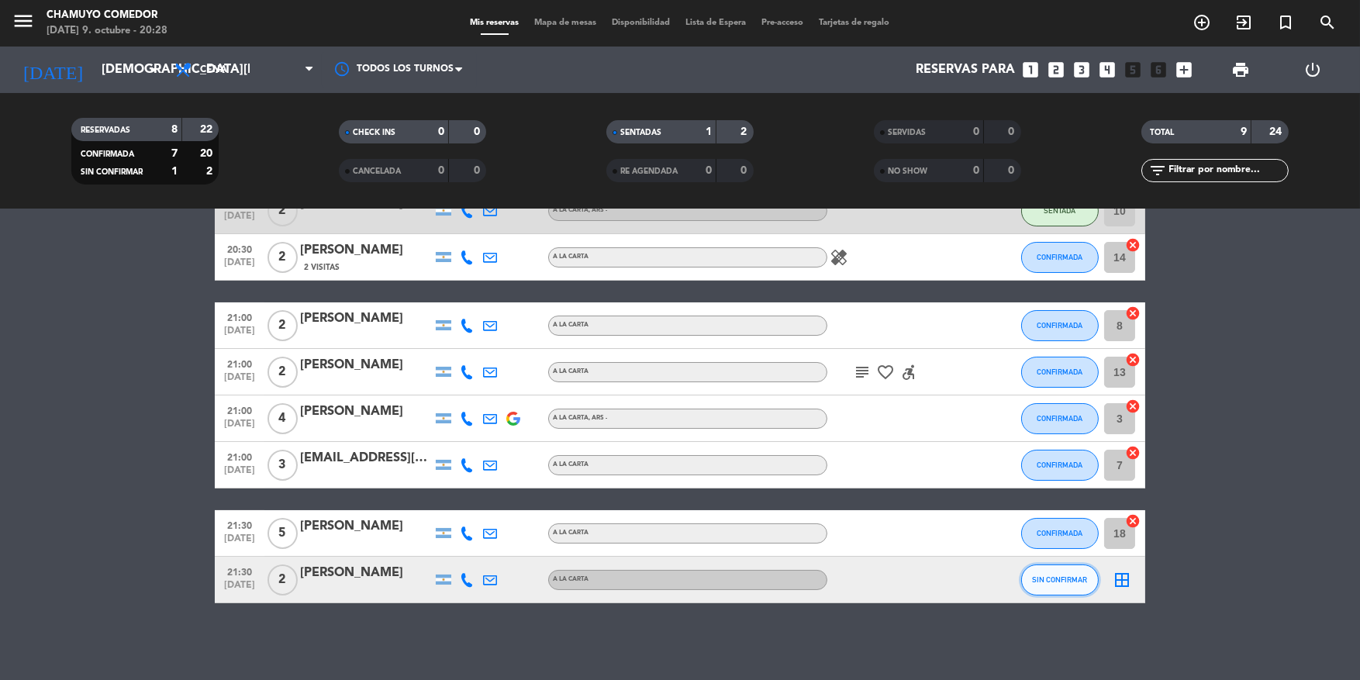
click at [1067, 579] on span "SIN CONFIRMAR" at bounding box center [1060, 579] width 55 height 9
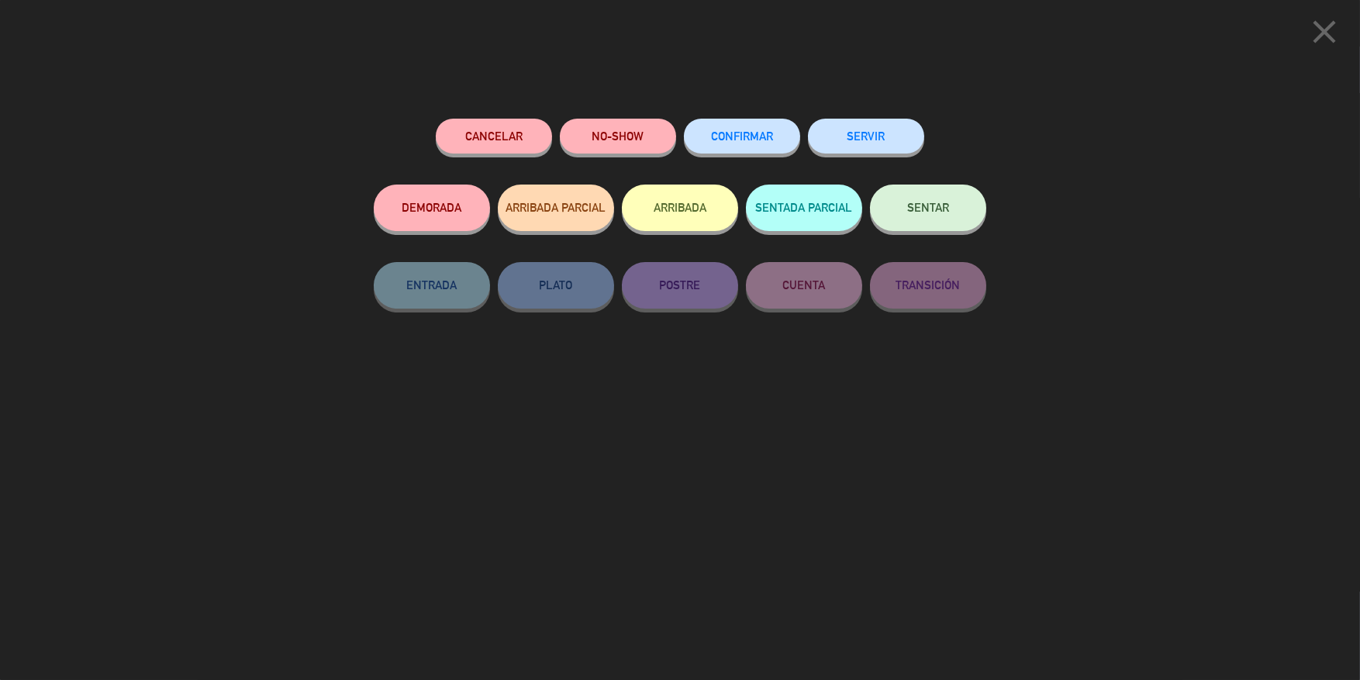
click at [758, 137] on span "CONFIRMAR" at bounding box center [742, 135] width 62 height 13
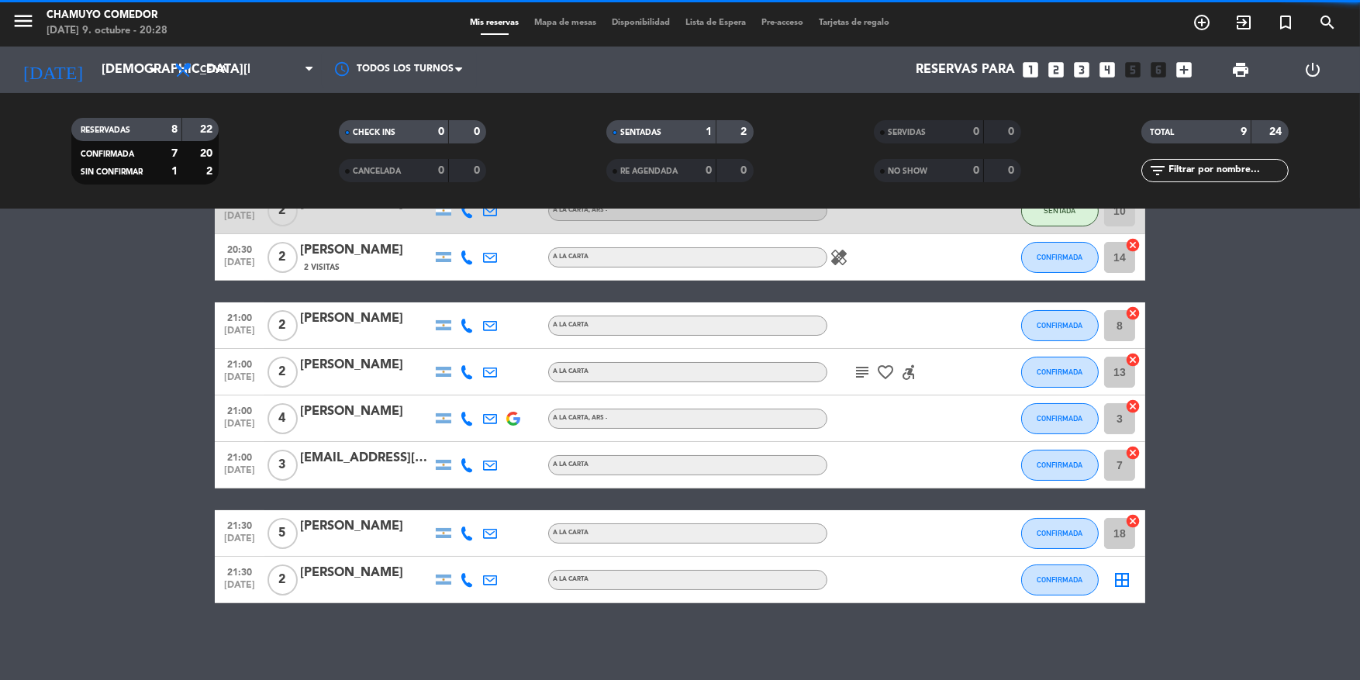
click at [1119, 583] on icon "border_all" at bounding box center [1122, 580] width 19 height 19
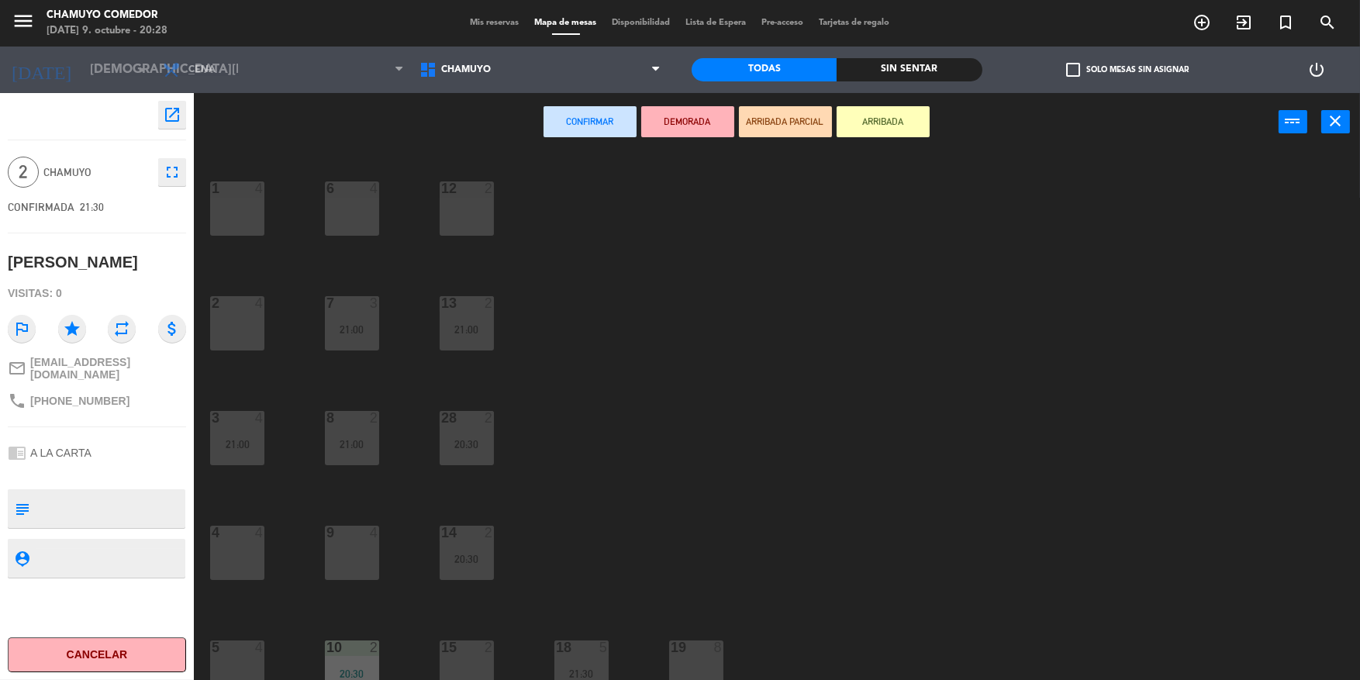
click at [464, 656] on div "15 2" at bounding box center [467, 667] width 54 height 54
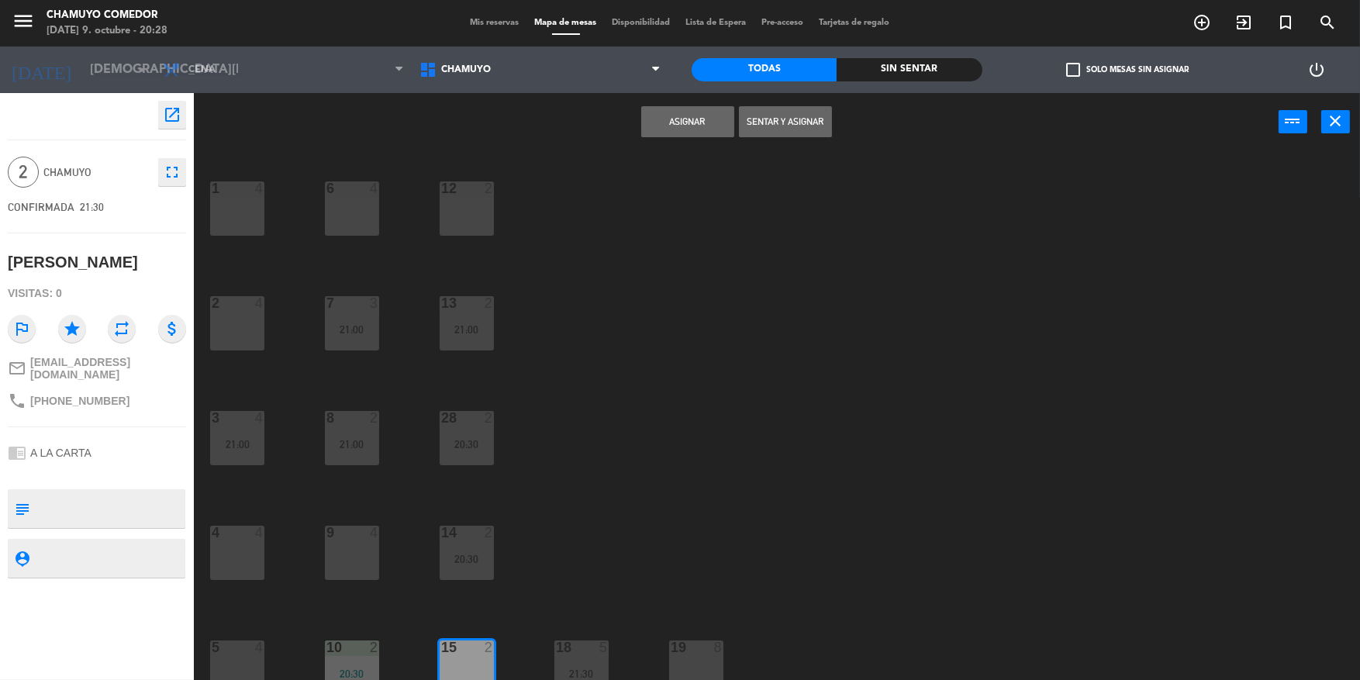
click at [707, 106] on button "Asignar" at bounding box center [687, 121] width 93 height 31
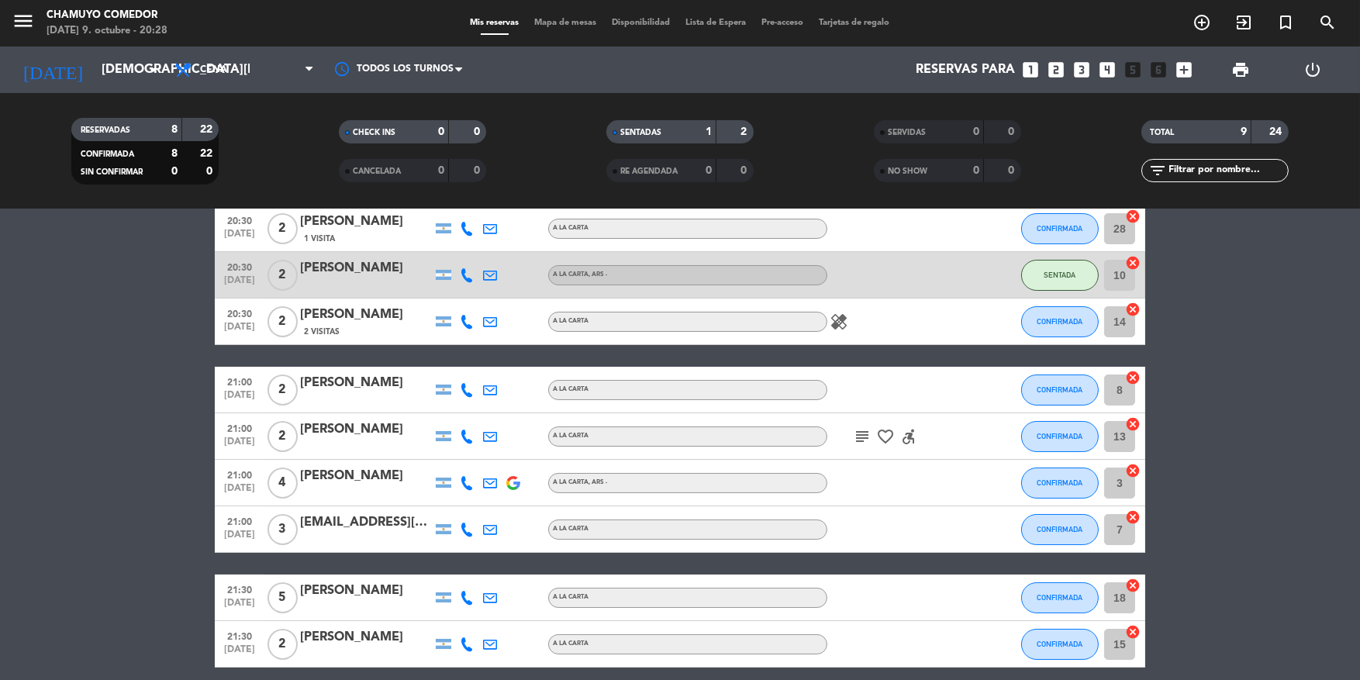
scroll to position [78, 0]
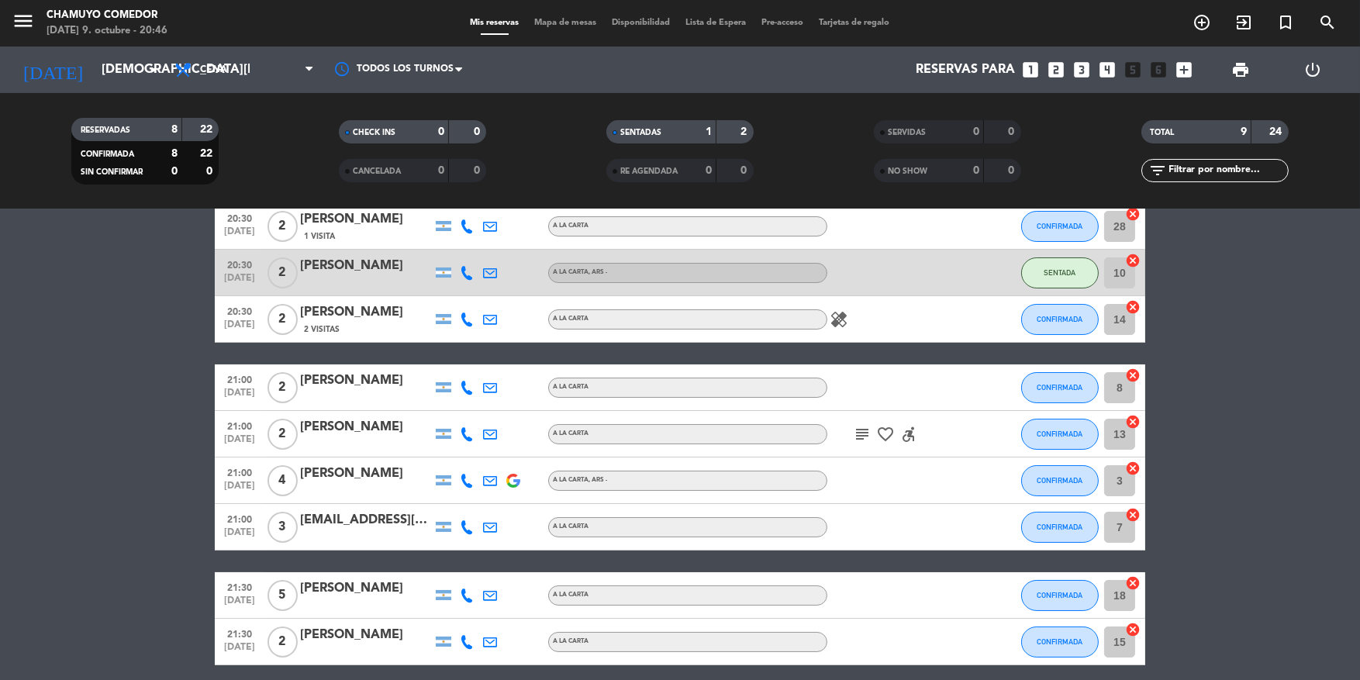
click at [152, 310] on bookings-row "20:30 [DATE] 2 [PERSON_NAME] 1 Visita A LA CARTA CONFIRMADA 28 cancel 20:30 [DA…" at bounding box center [680, 434] width 1360 height 462
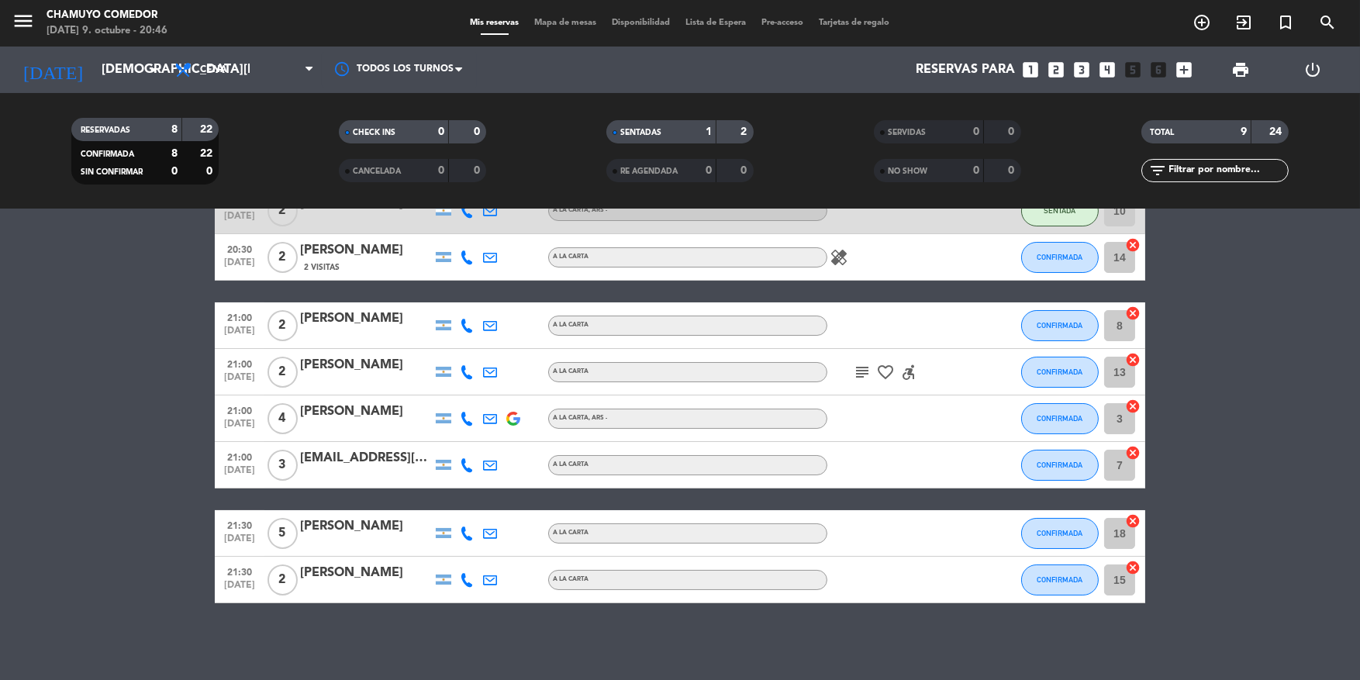
scroll to position [0, 0]
